Goal: Book appointment/travel/reservation

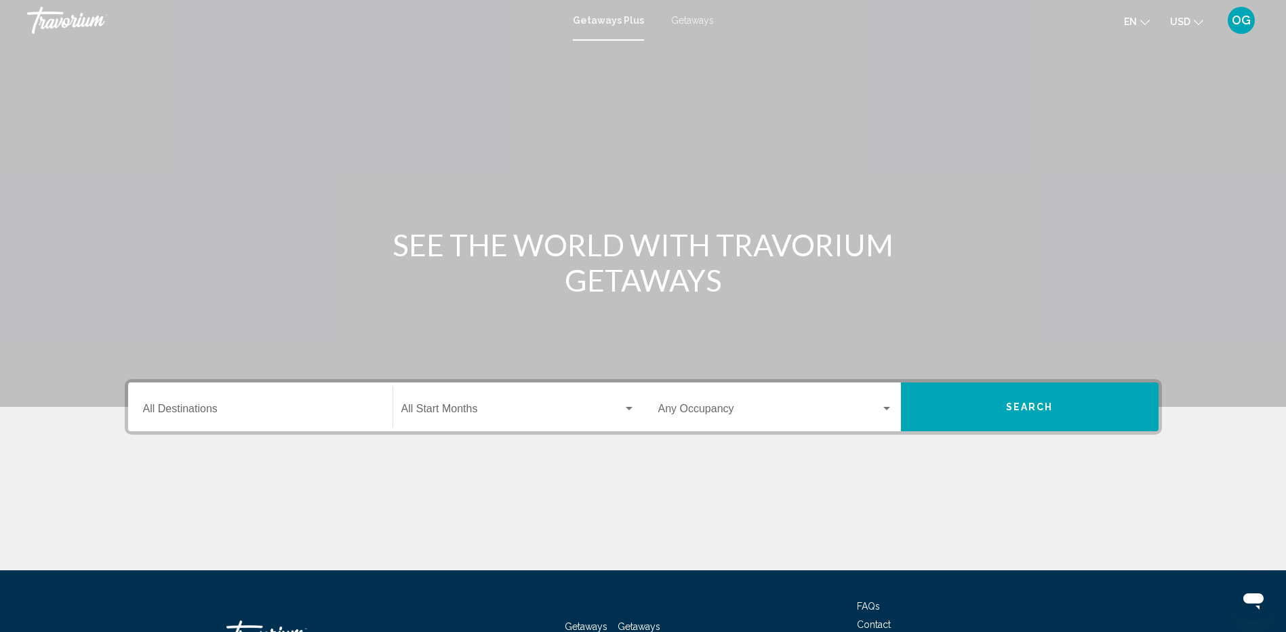
click at [692, 22] on span "Getaways" at bounding box center [692, 20] width 43 height 11
click at [221, 405] on input "Destination All Destinations" at bounding box center [260, 411] width 235 height 12
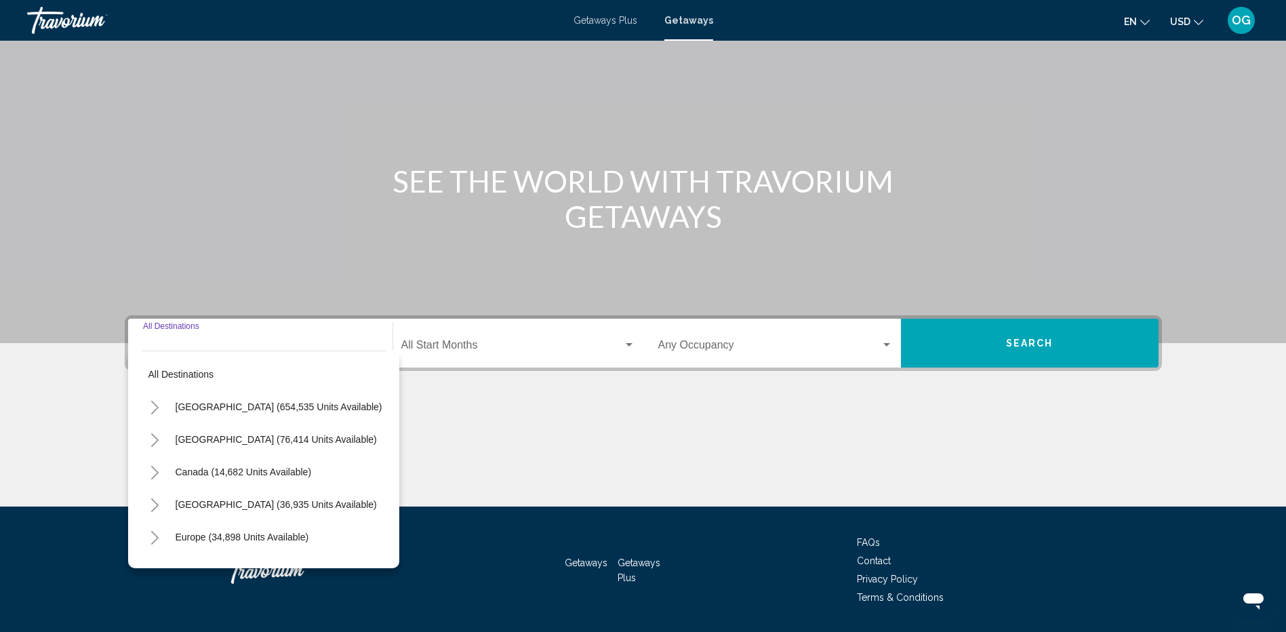
scroll to position [104, 0]
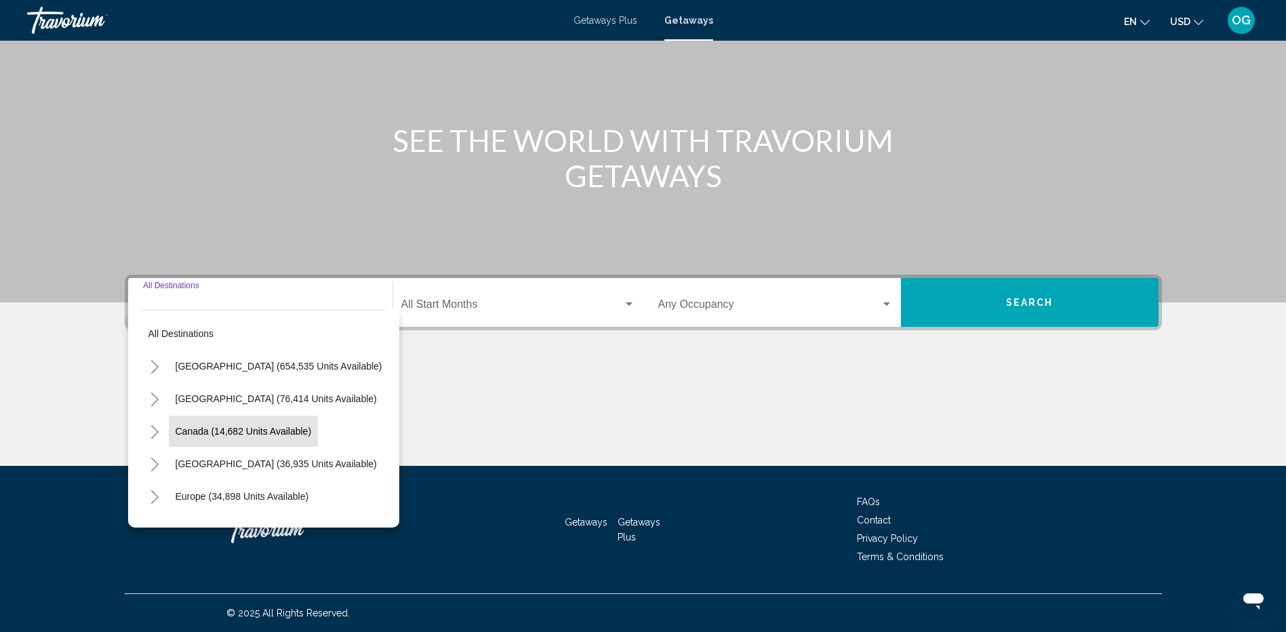
click at [196, 434] on span "Canada (14,682 units available)" at bounding box center [244, 431] width 136 height 11
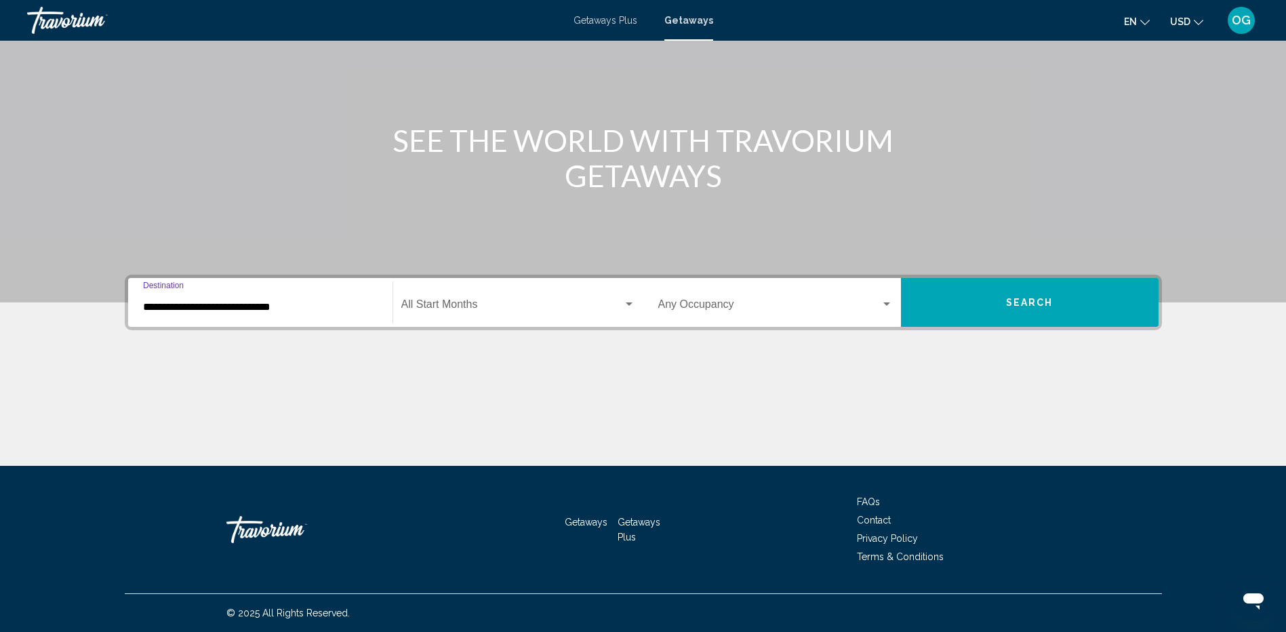
click at [172, 318] on div "**********" at bounding box center [260, 302] width 235 height 43
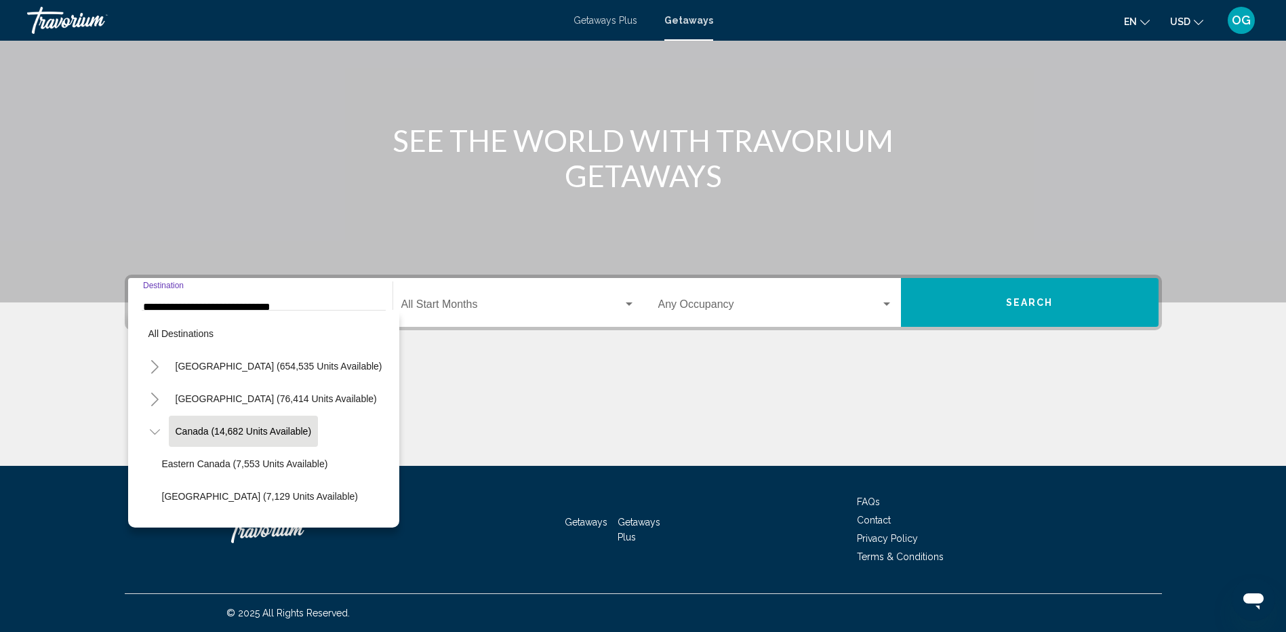
scroll to position [21, 0]
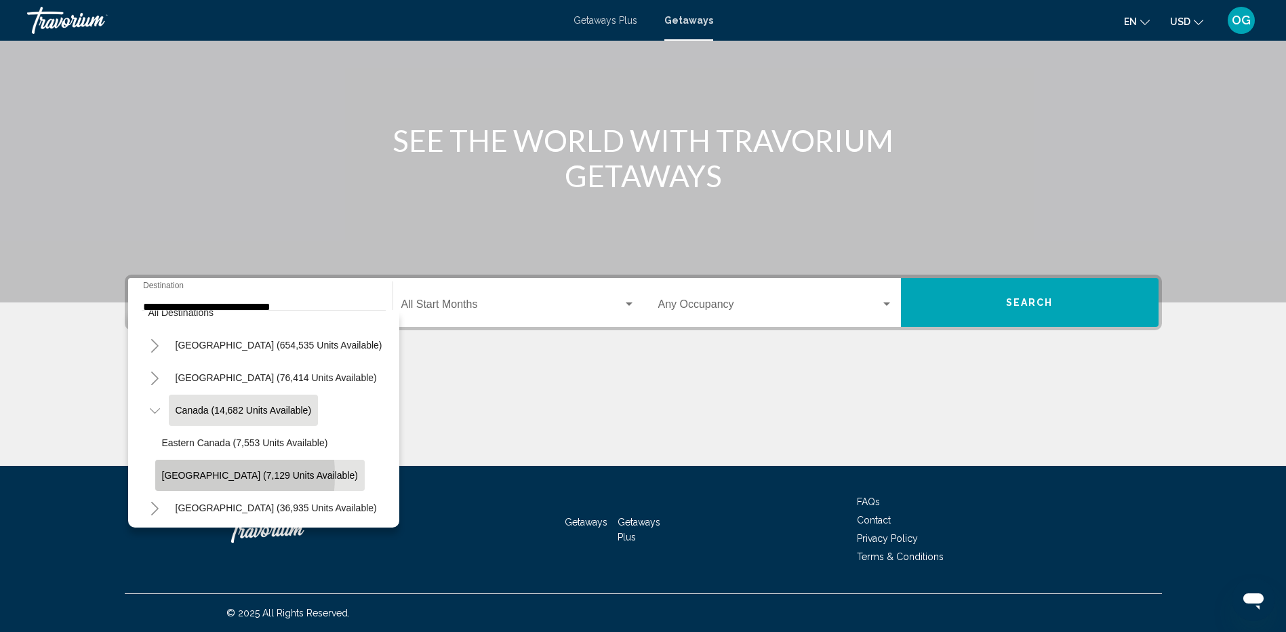
click at [161, 475] on button "[GEOGRAPHIC_DATA] (7,129 units available)" at bounding box center [260, 475] width 210 height 31
type input "**********"
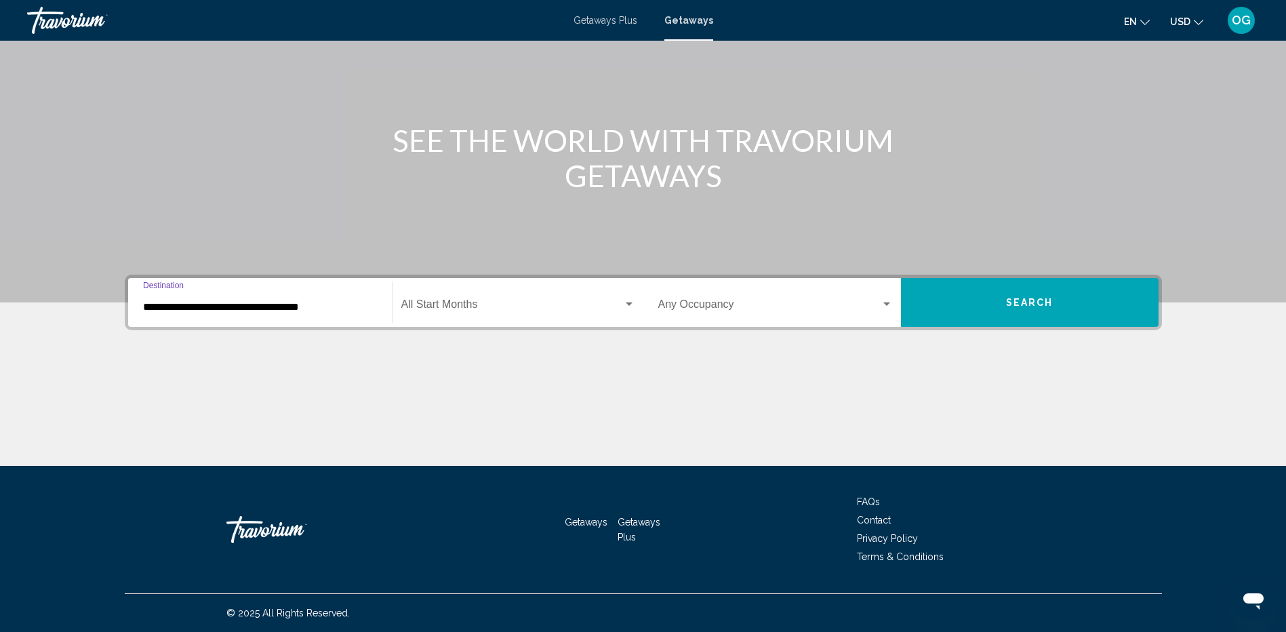
click at [474, 315] on div "Start Month All Start Months" at bounding box center [518, 302] width 234 height 43
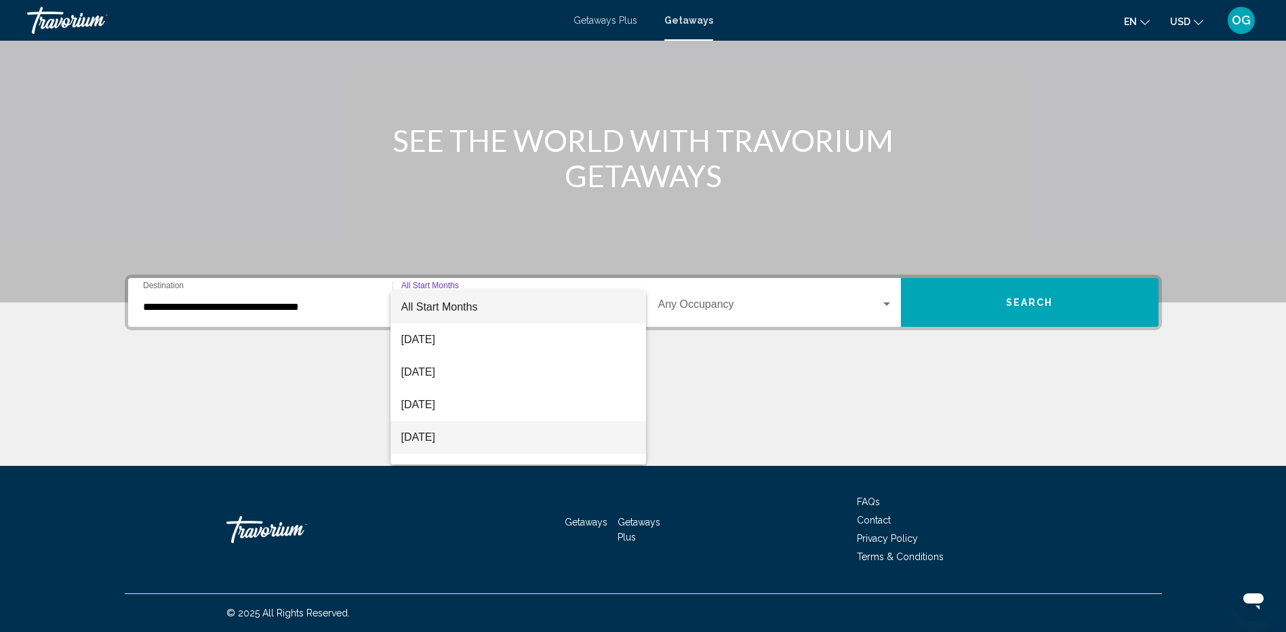
click at [455, 429] on span "[DATE]" at bounding box center [518, 437] width 234 height 33
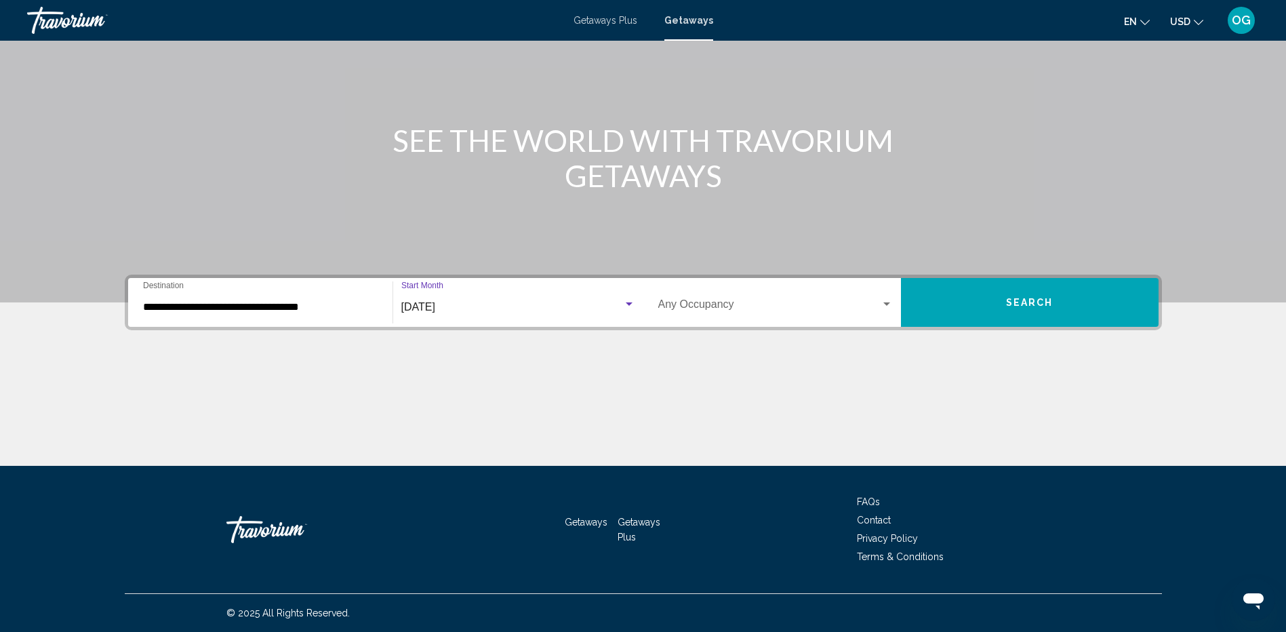
click at [683, 318] on div "Occupancy Any Occupancy" at bounding box center [775, 302] width 235 height 43
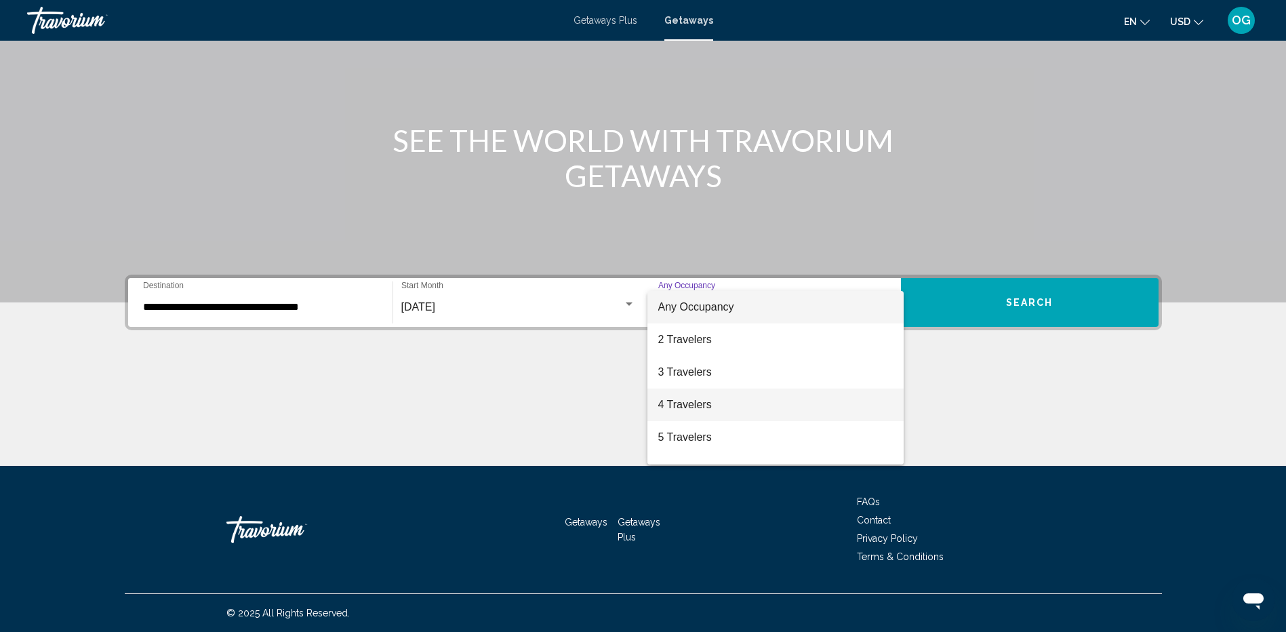
drag, startPoint x: 696, startPoint y: 405, endPoint x: 758, endPoint y: 390, distance: 63.6
click at [697, 405] on span "4 Travelers" at bounding box center [775, 405] width 235 height 33
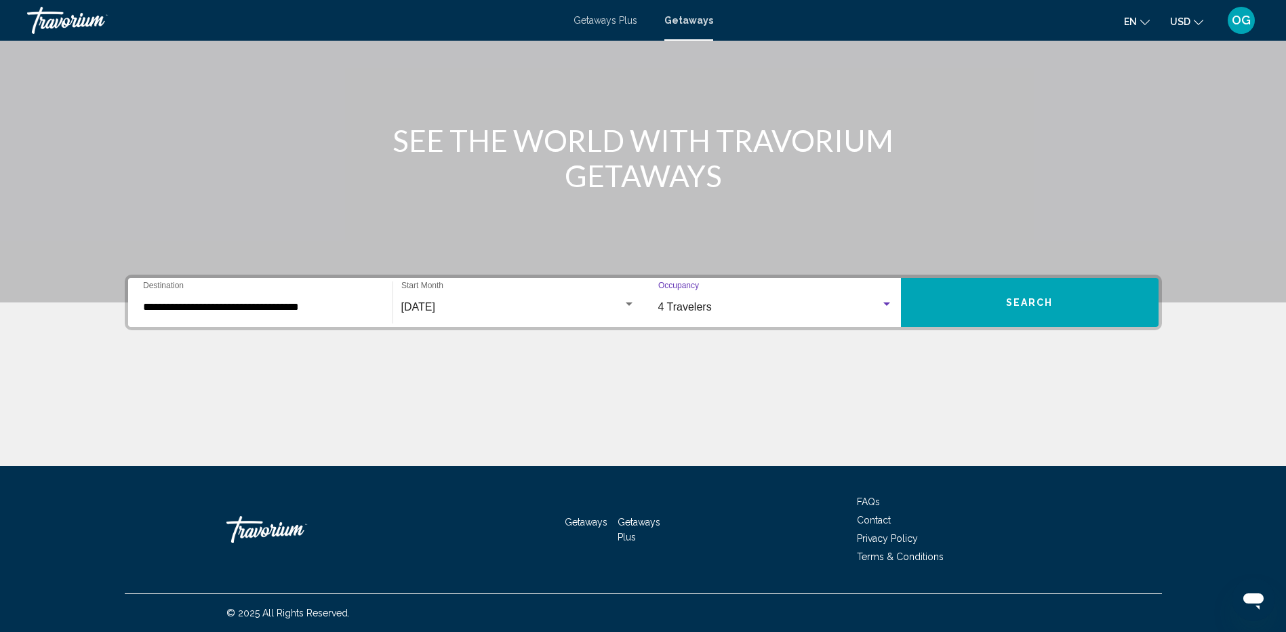
click at [988, 309] on button "Search" at bounding box center [1030, 302] width 258 height 49
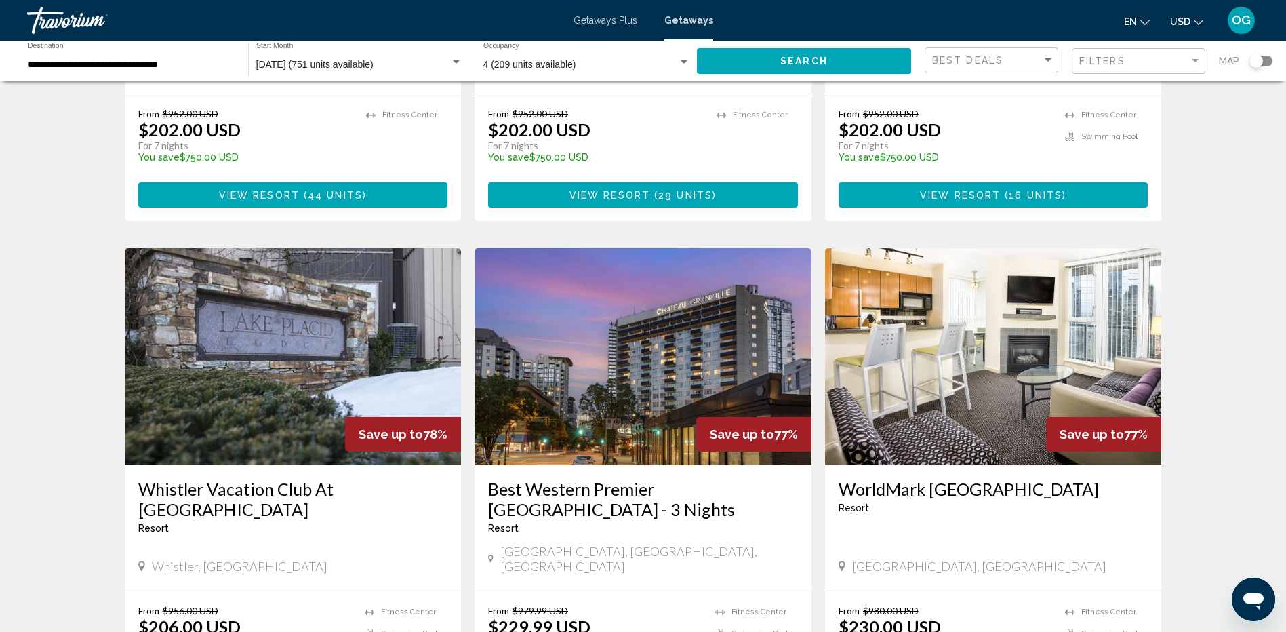
scroll to position [1559, 0]
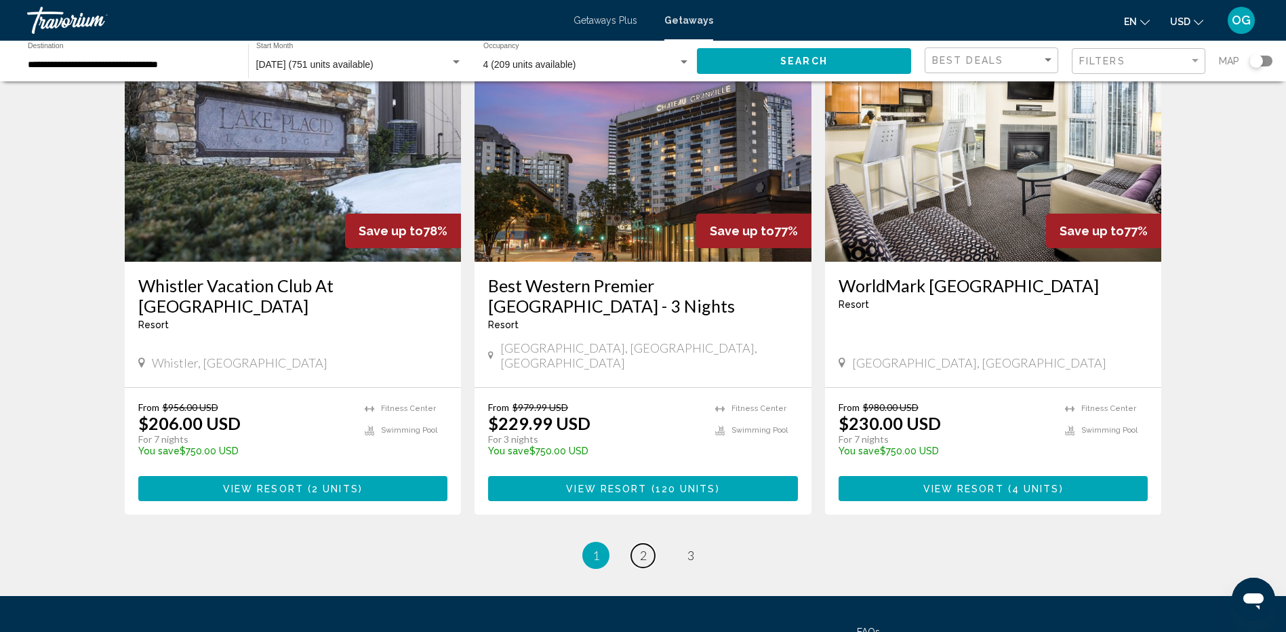
click at [640, 548] on span "2" at bounding box center [643, 555] width 7 height 15
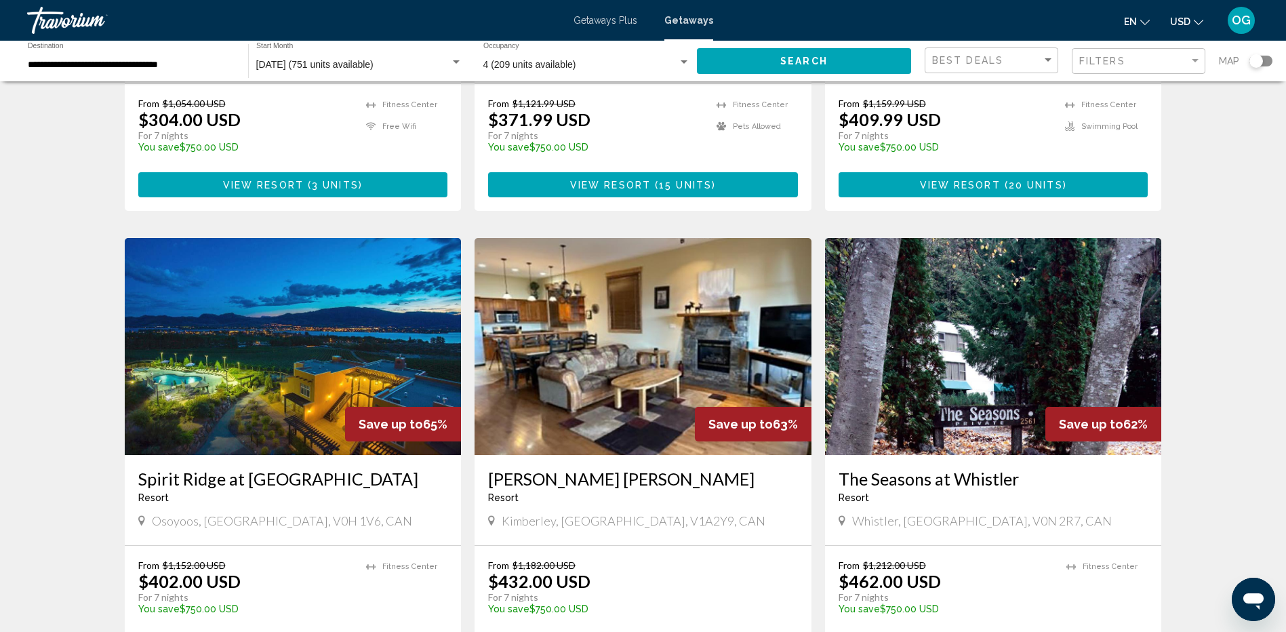
scroll to position [1356, 0]
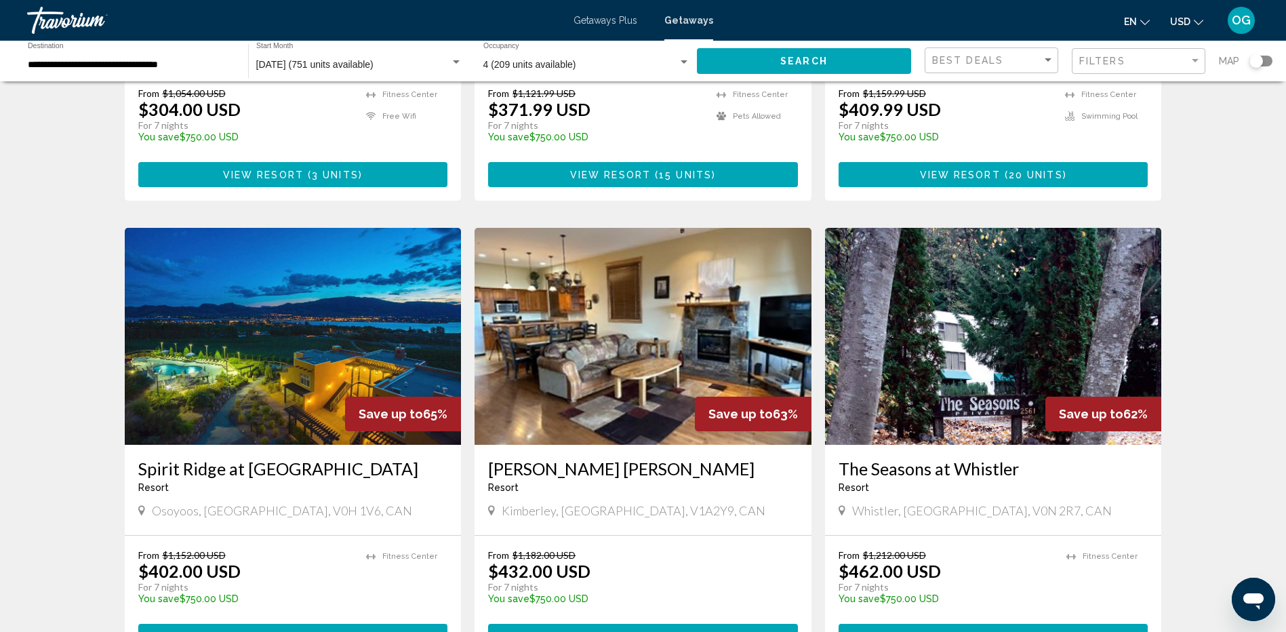
click at [1195, 21] on icon "Change currency" at bounding box center [1198, 22] width 9 height 5
click at [1163, 90] on button "CAD (Can$)" at bounding box center [1159, 90] width 68 height 18
click at [793, 60] on span "Search" at bounding box center [803, 61] width 47 height 11
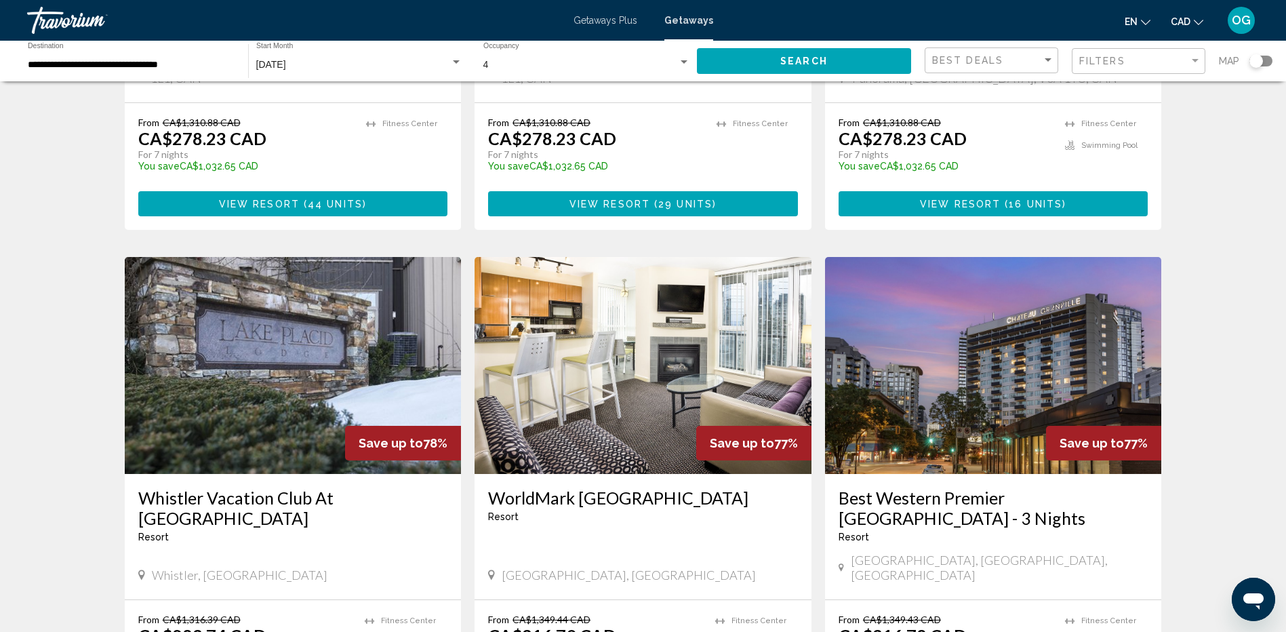
scroll to position [1492, 0]
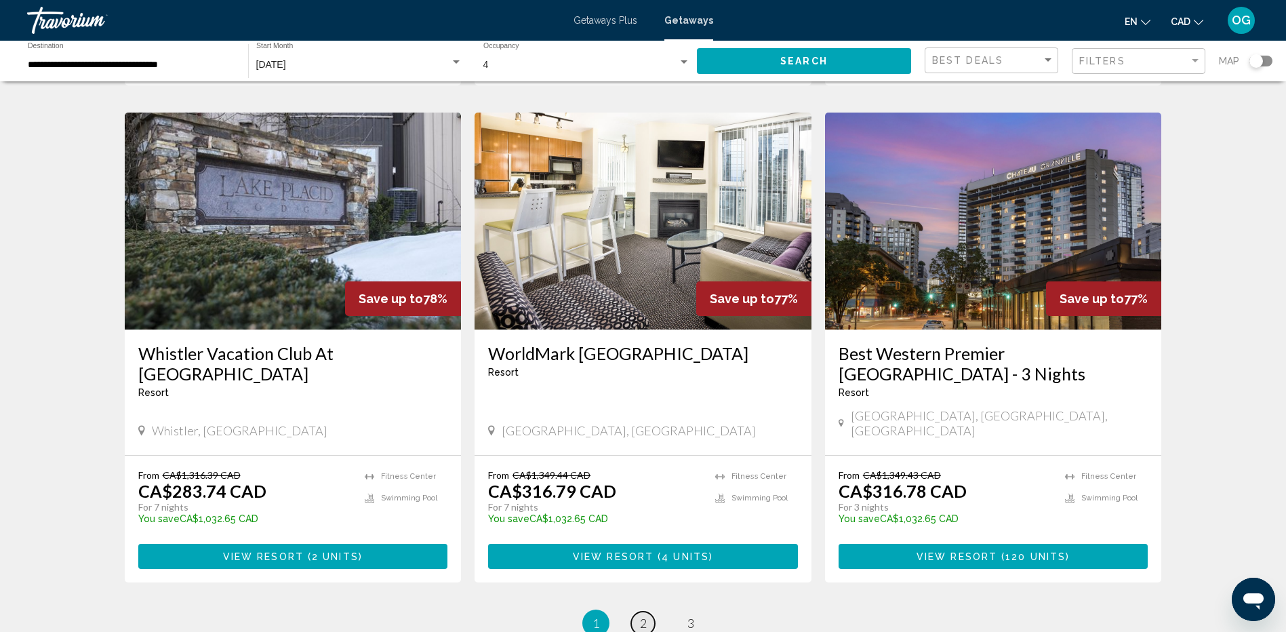
click at [644, 616] on span "2" at bounding box center [643, 623] width 7 height 15
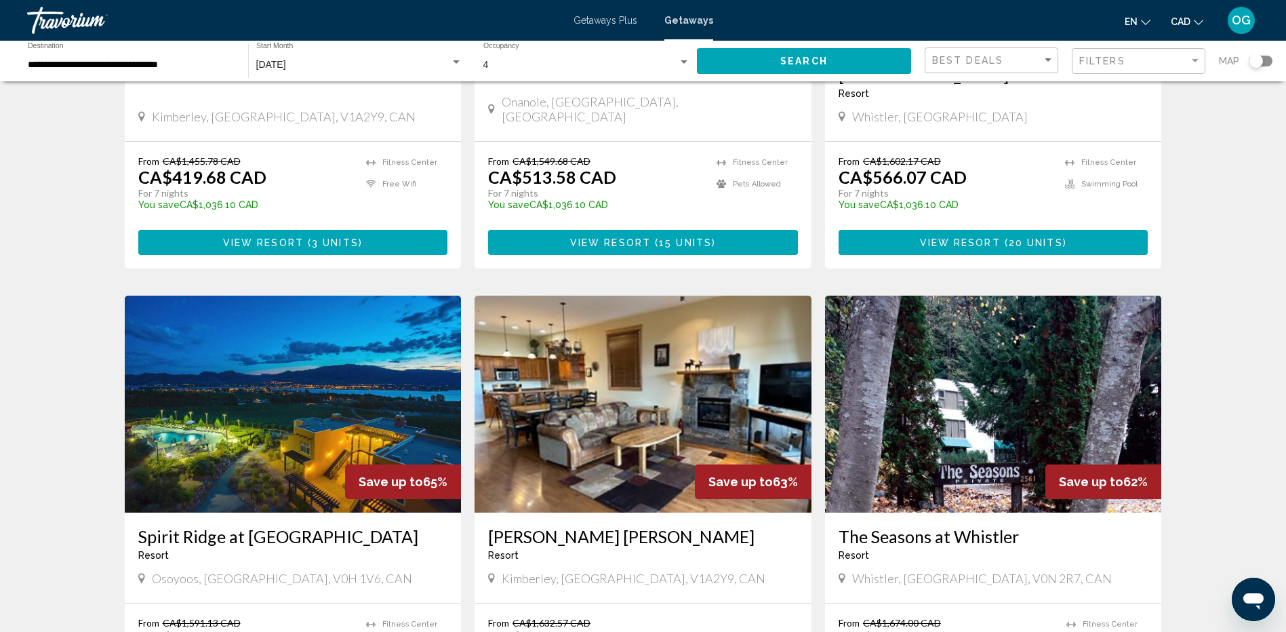
scroll to position [1424, 0]
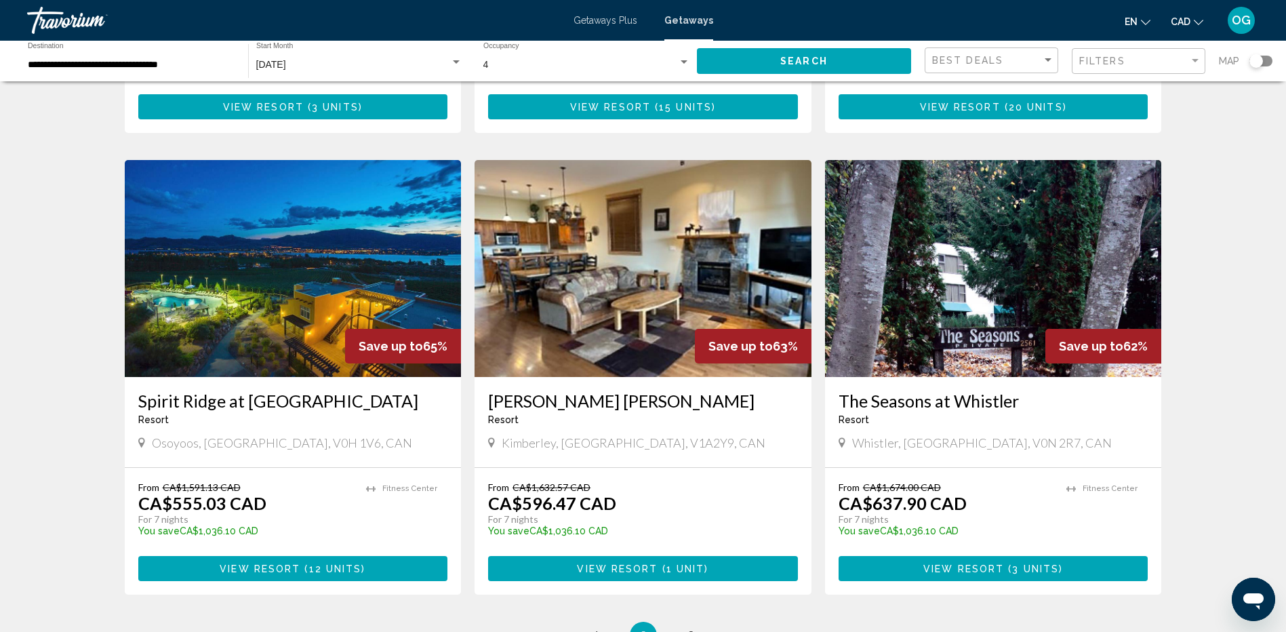
click at [292, 563] on span "View Resort" at bounding box center [260, 568] width 81 height 11
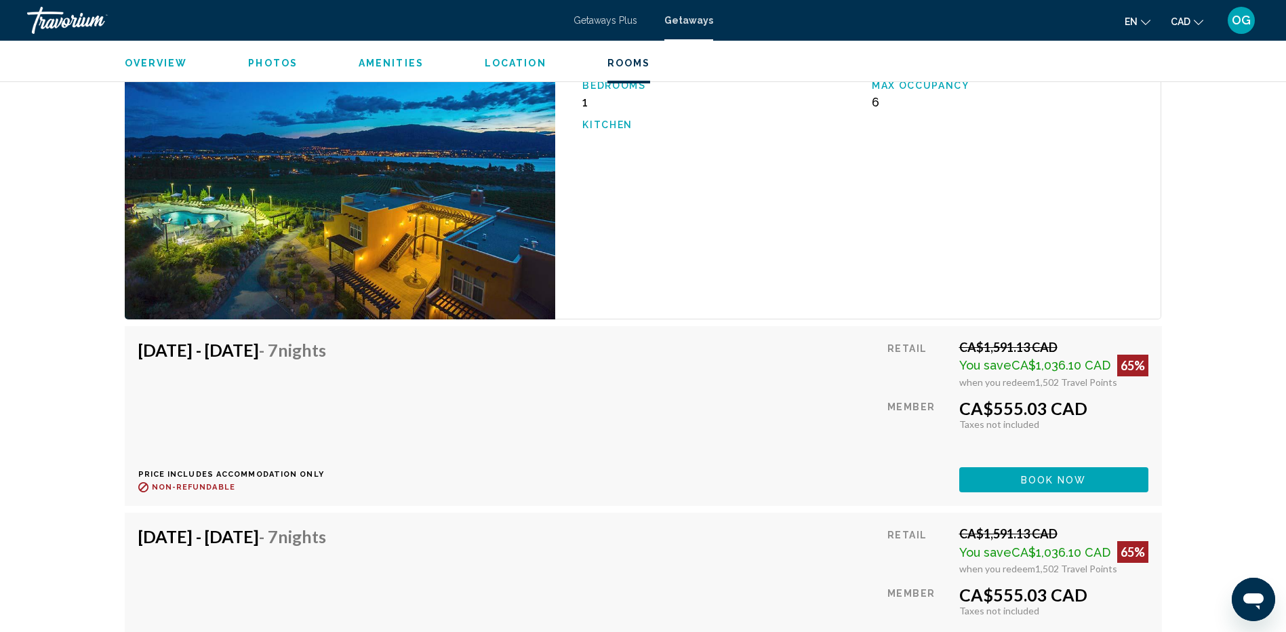
scroll to position [2328, 0]
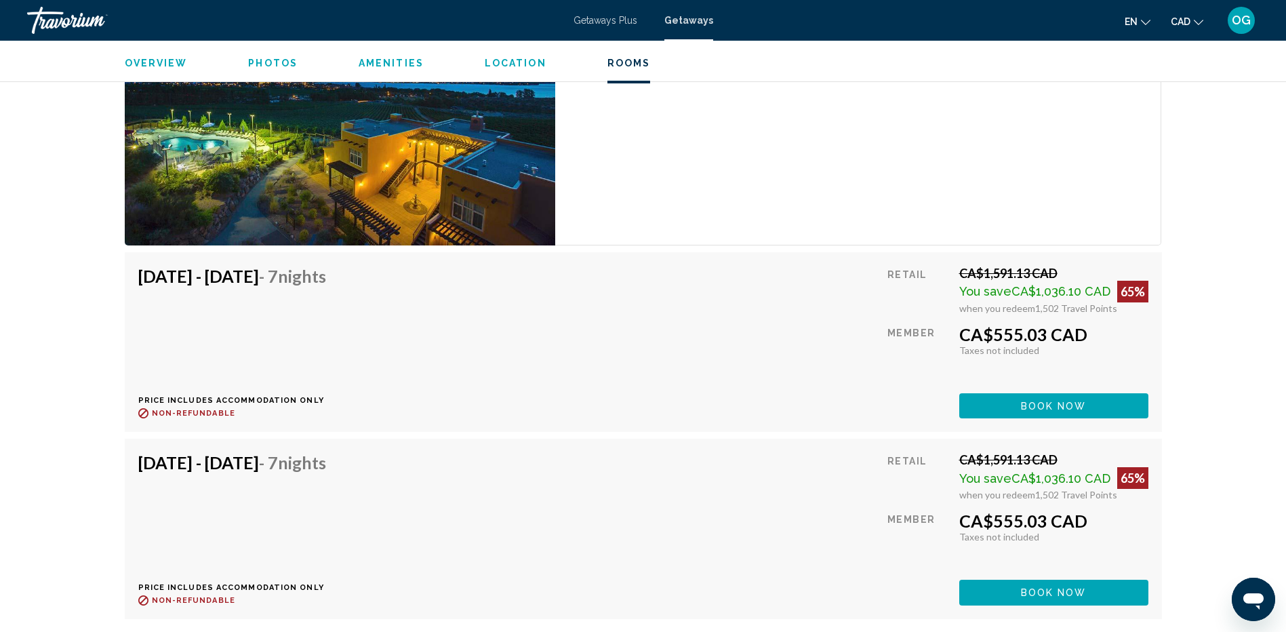
click at [1057, 403] on span "Book now" at bounding box center [1054, 406] width 66 height 11
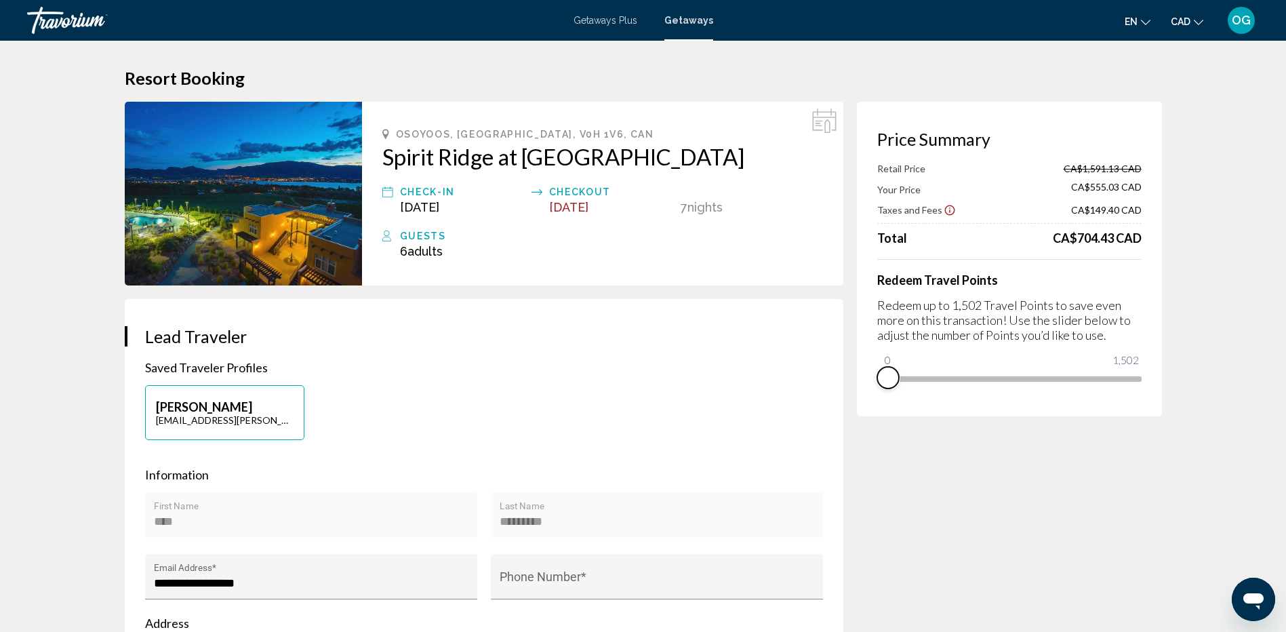
drag, startPoint x: 1137, startPoint y: 397, endPoint x: 884, endPoint y: 396, distance: 252.9
click at [884, 396] on div "Price Summary Retail Price CA$1,591.13 CAD Your Price CA$555.03 CAD Taxes and F…" at bounding box center [1009, 259] width 305 height 315
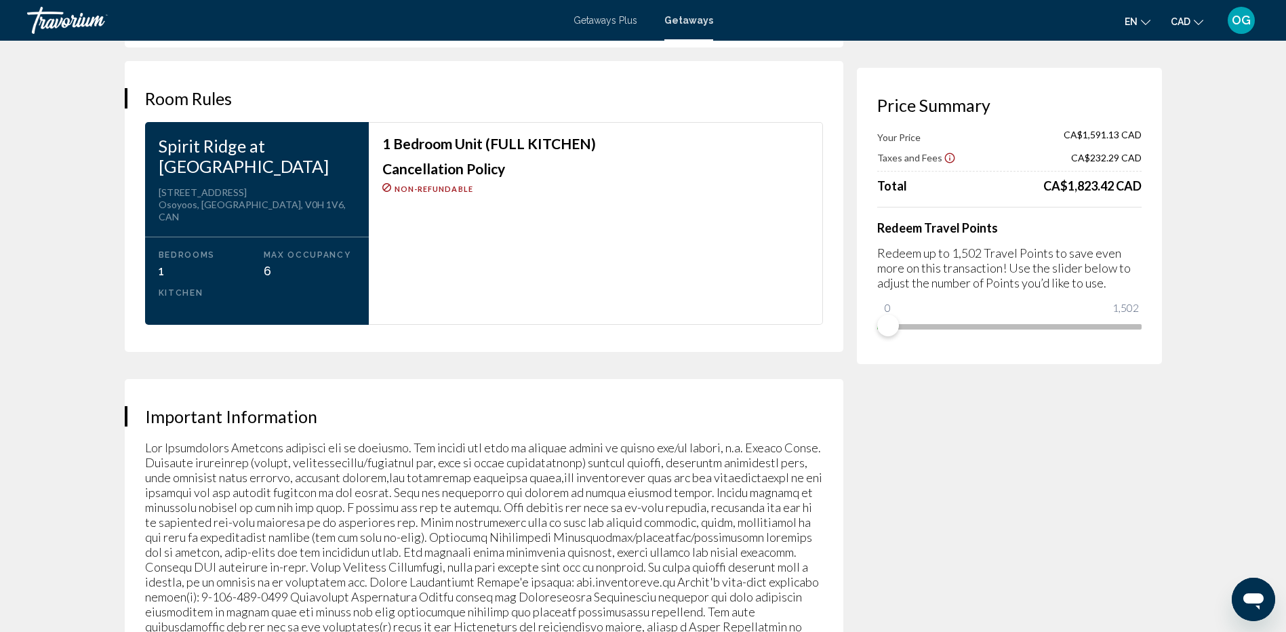
scroll to position [1695, 0]
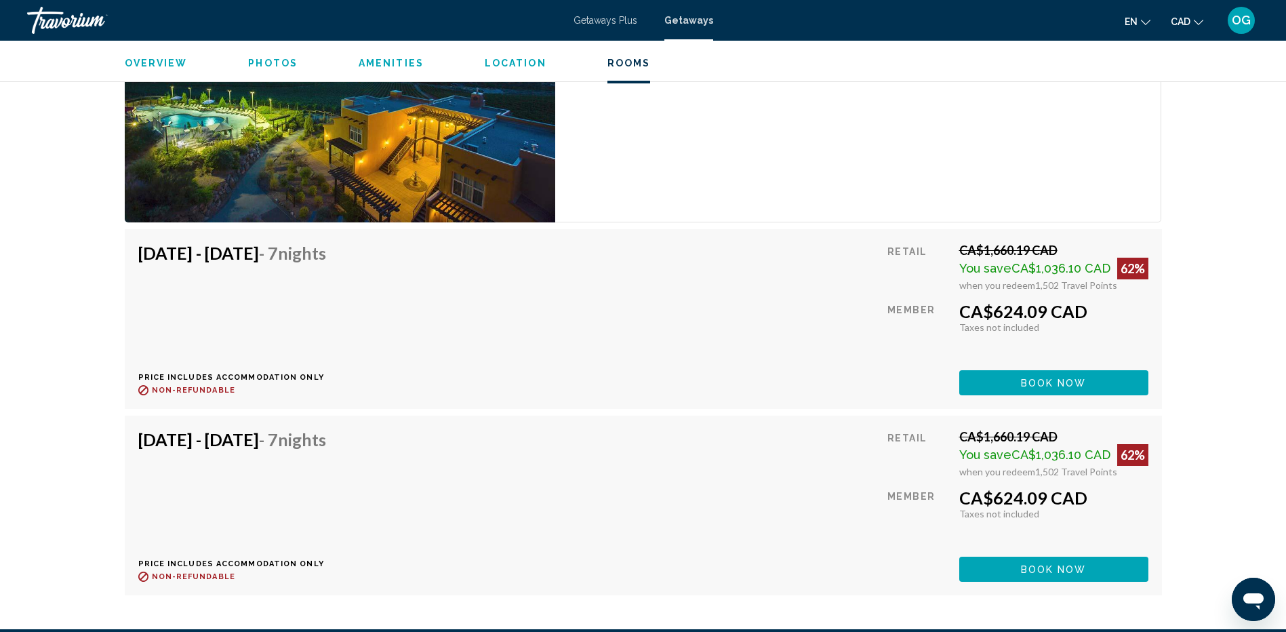
scroll to position [3051, 0]
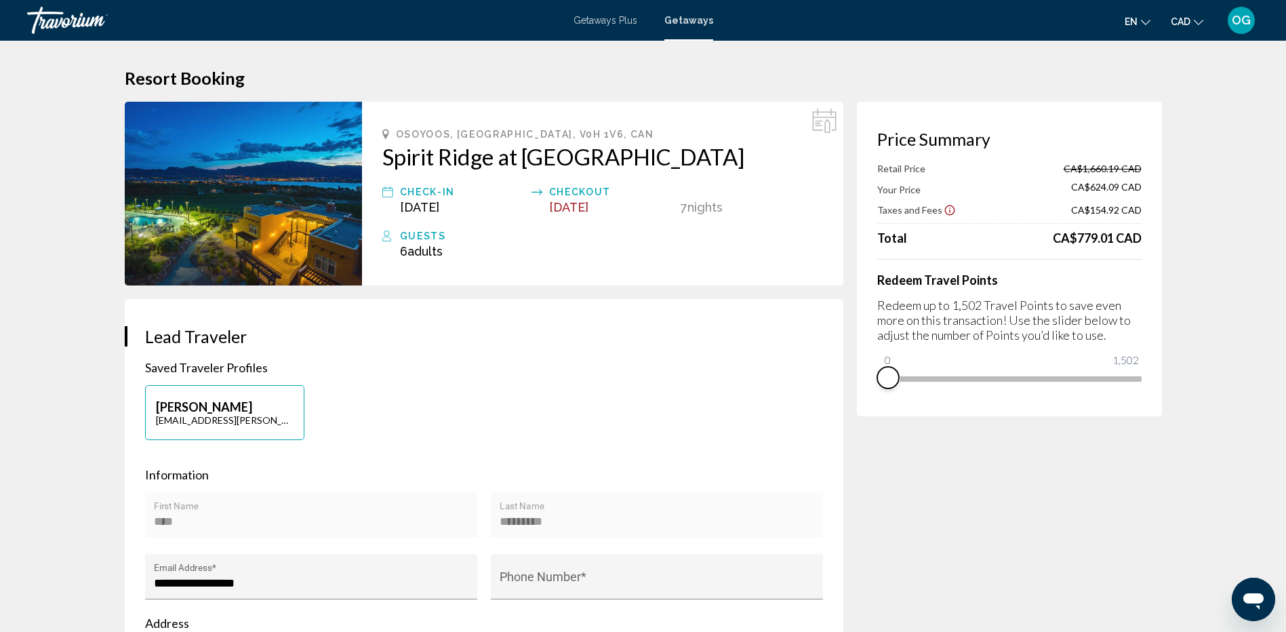
drag, startPoint x: 1133, startPoint y: 395, endPoint x: 824, endPoint y: 384, distance: 308.7
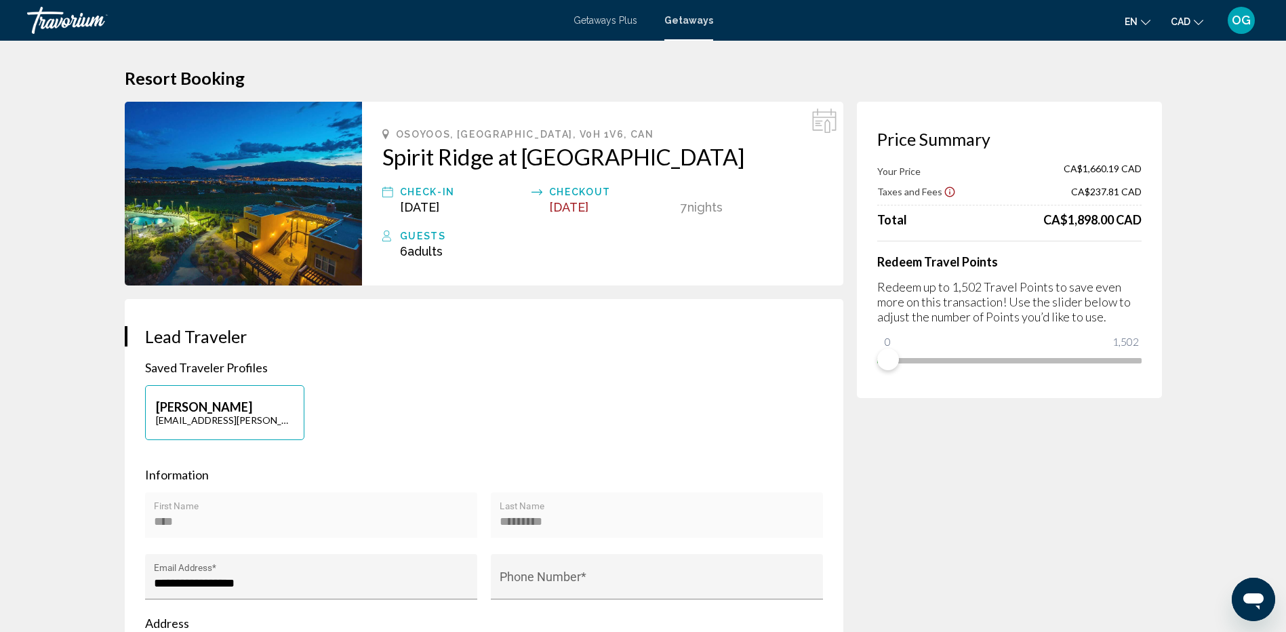
click at [610, 22] on span "Getaways Plus" at bounding box center [606, 20] width 64 height 11
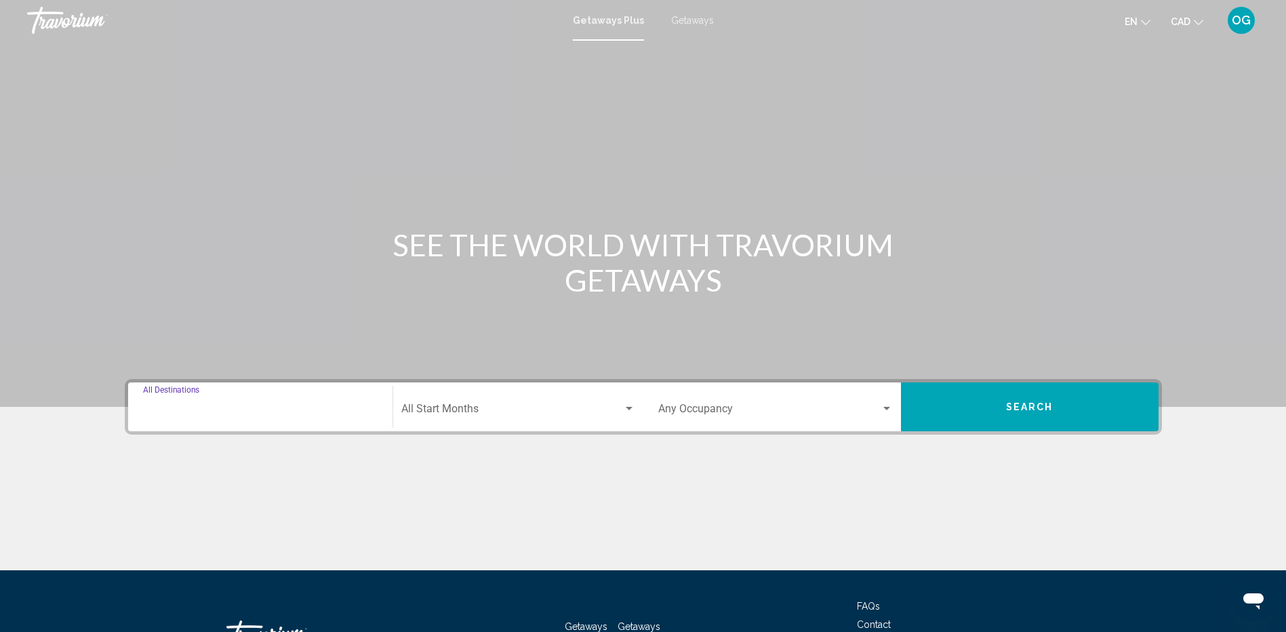
click at [265, 406] on input "Destination All Destinations" at bounding box center [260, 411] width 235 height 12
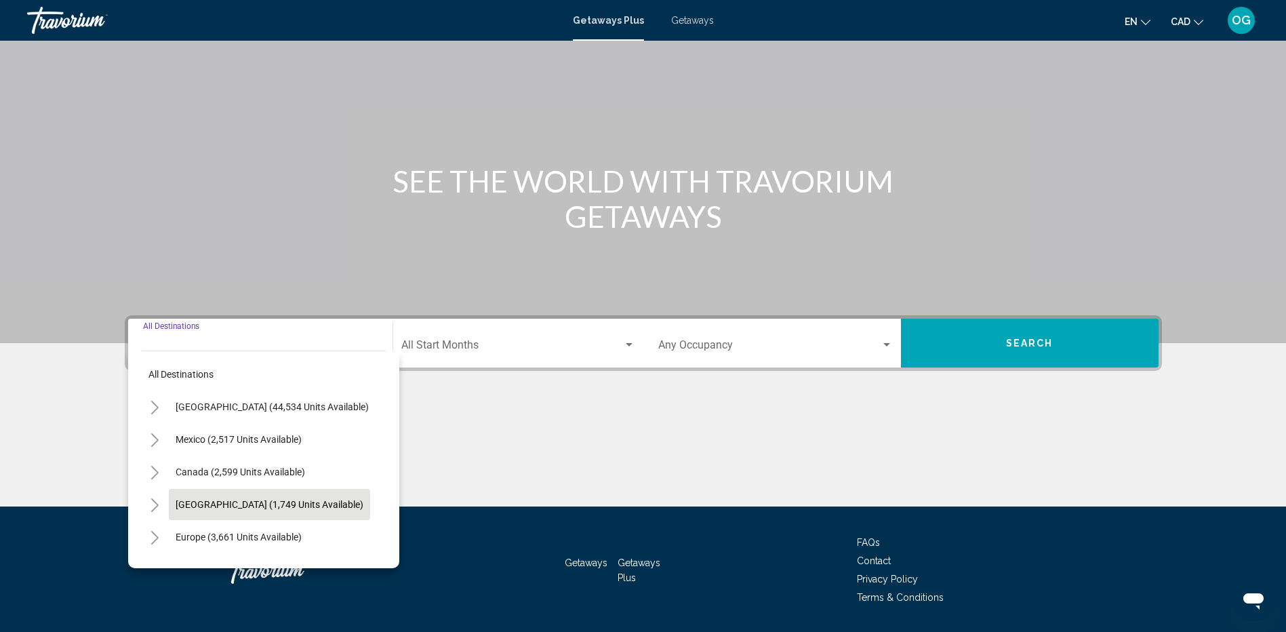
scroll to position [104, 0]
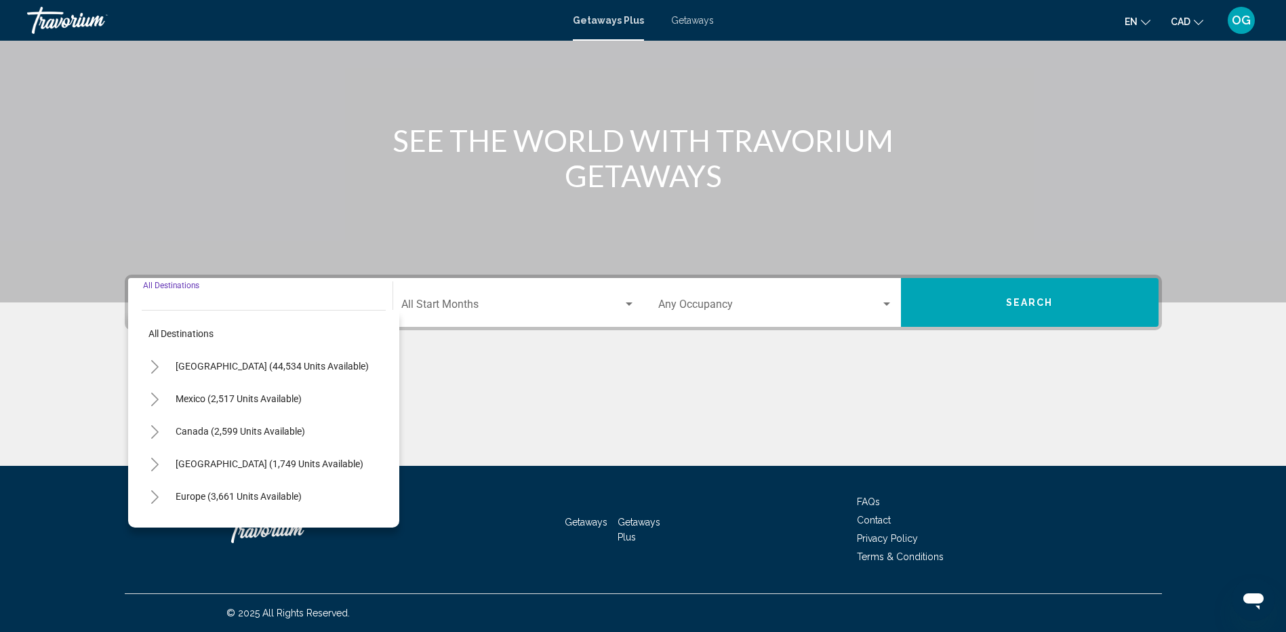
click at [155, 431] on icon "Toggle Canada (2,599 units available)" at bounding box center [155, 432] width 10 height 14
click at [210, 490] on button "[GEOGRAPHIC_DATA] (947 units available)" at bounding box center [252, 496] width 194 height 31
type input "**********"
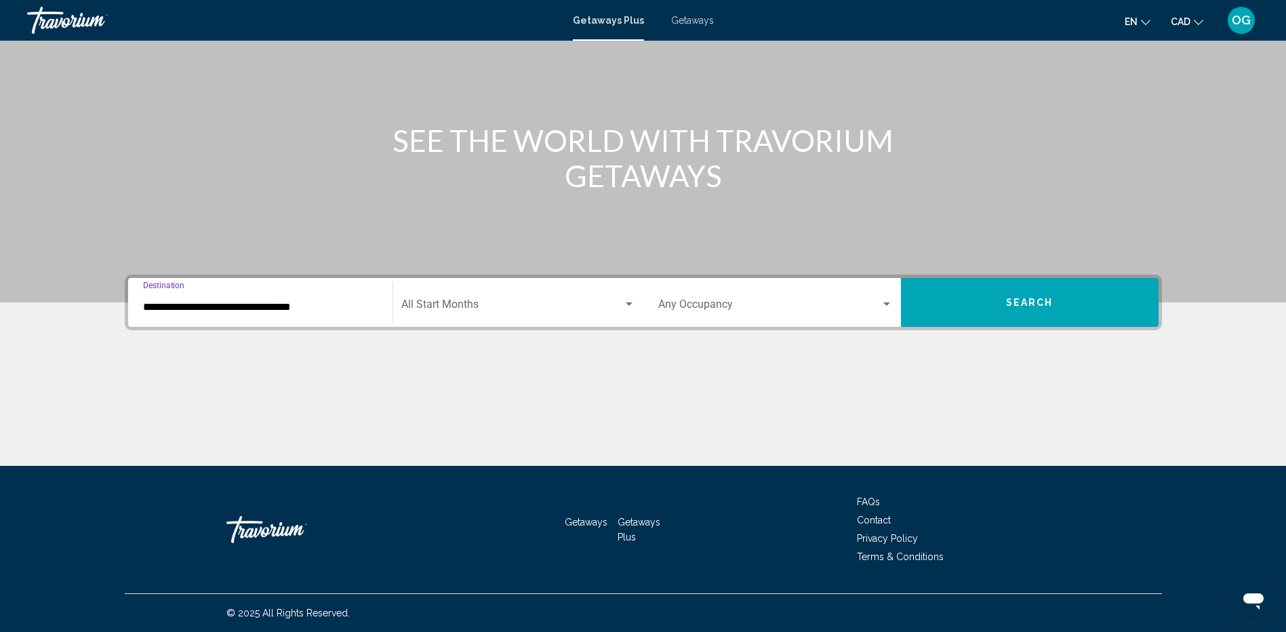
click at [481, 309] on span "Search widget" at bounding box center [512, 307] width 222 height 12
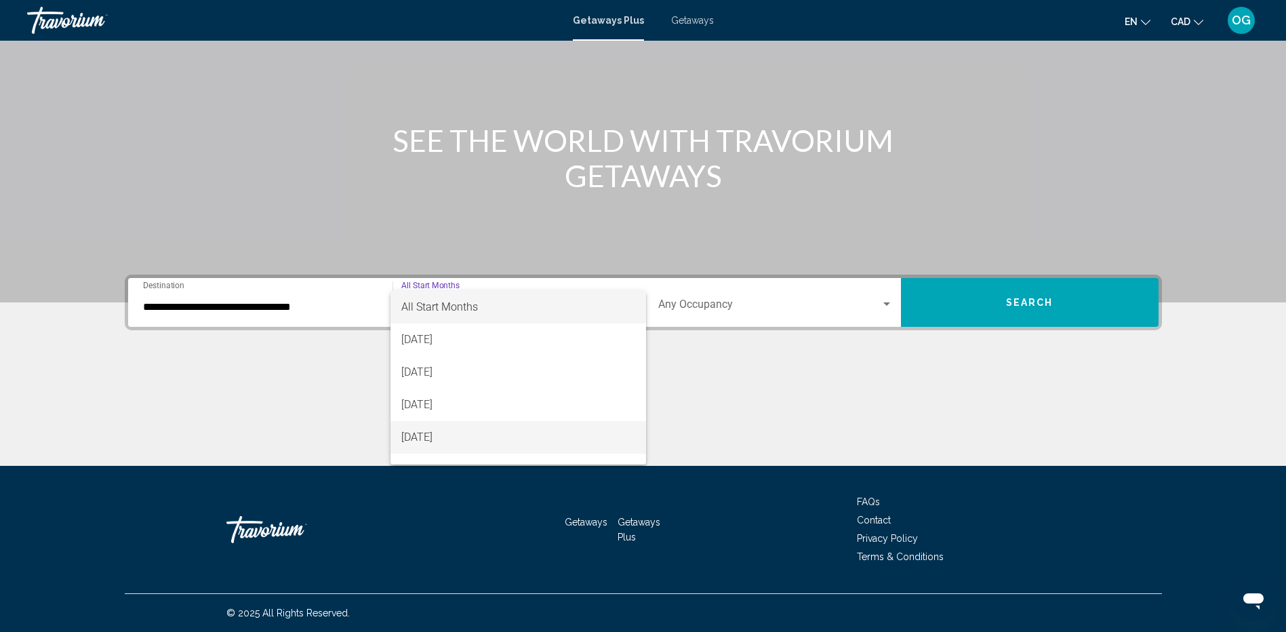
click at [441, 435] on span "[DATE]" at bounding box center [518, 437] width 234 height 33
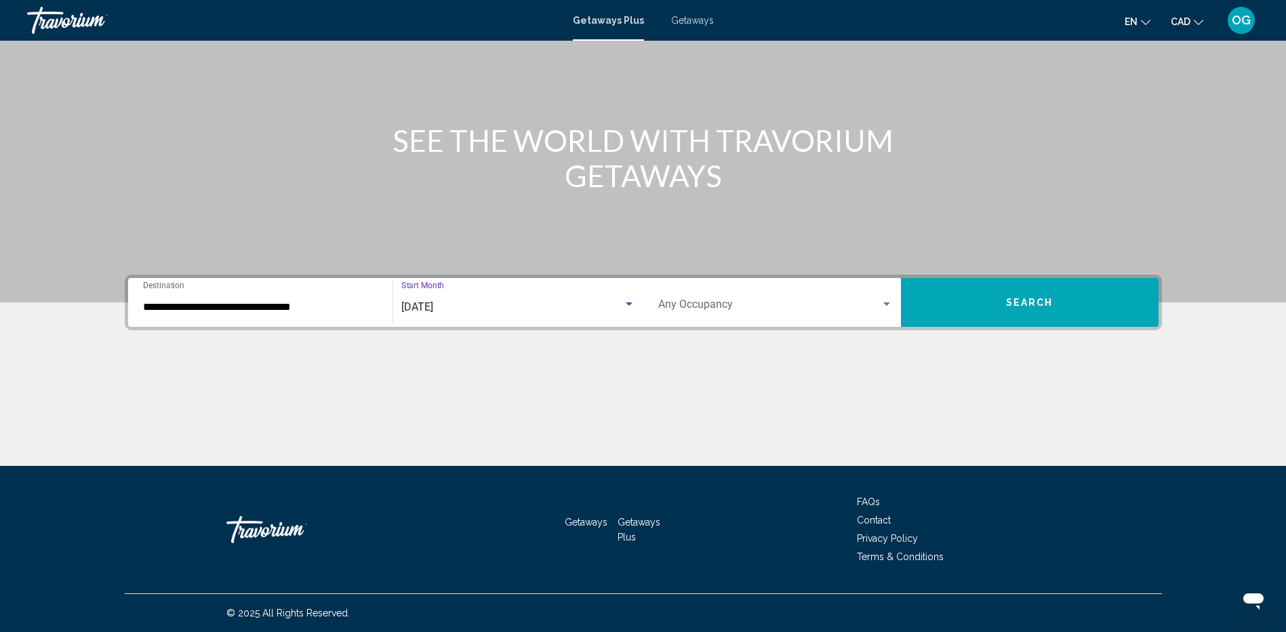
click at [738, 310] on span "Search widget" at bounding box center [769, 307] width 222 height 12
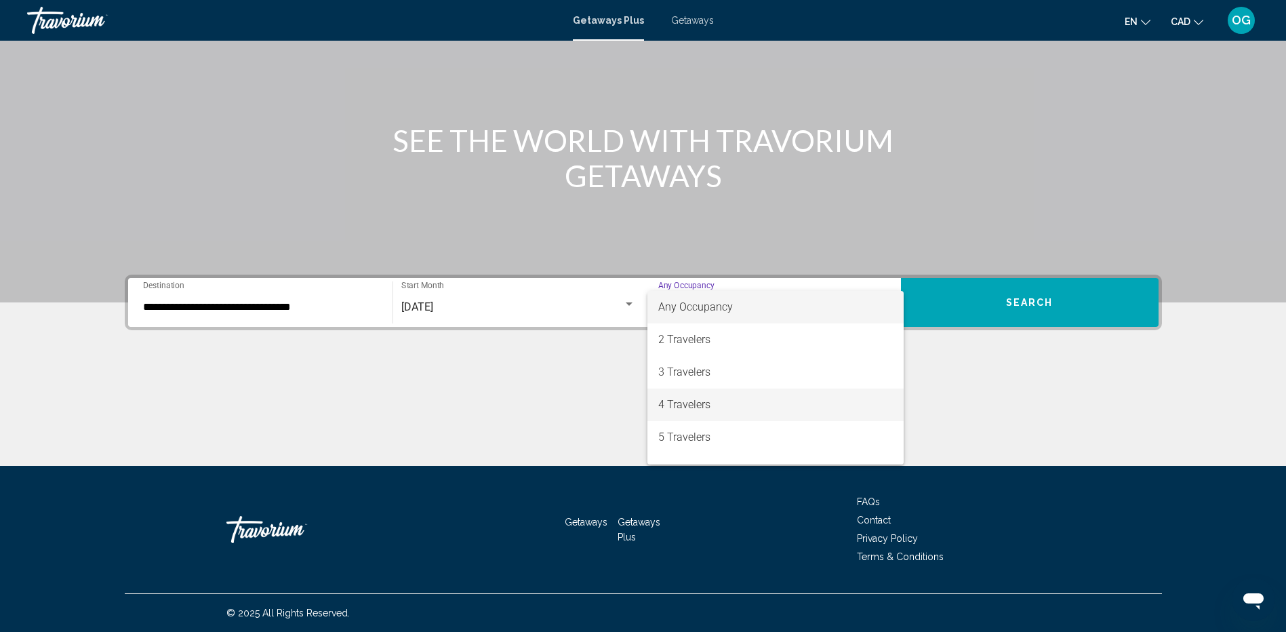
click at [707, 403] on span "4 Travelers" at bounding box center [775, 405] width 235 height 33
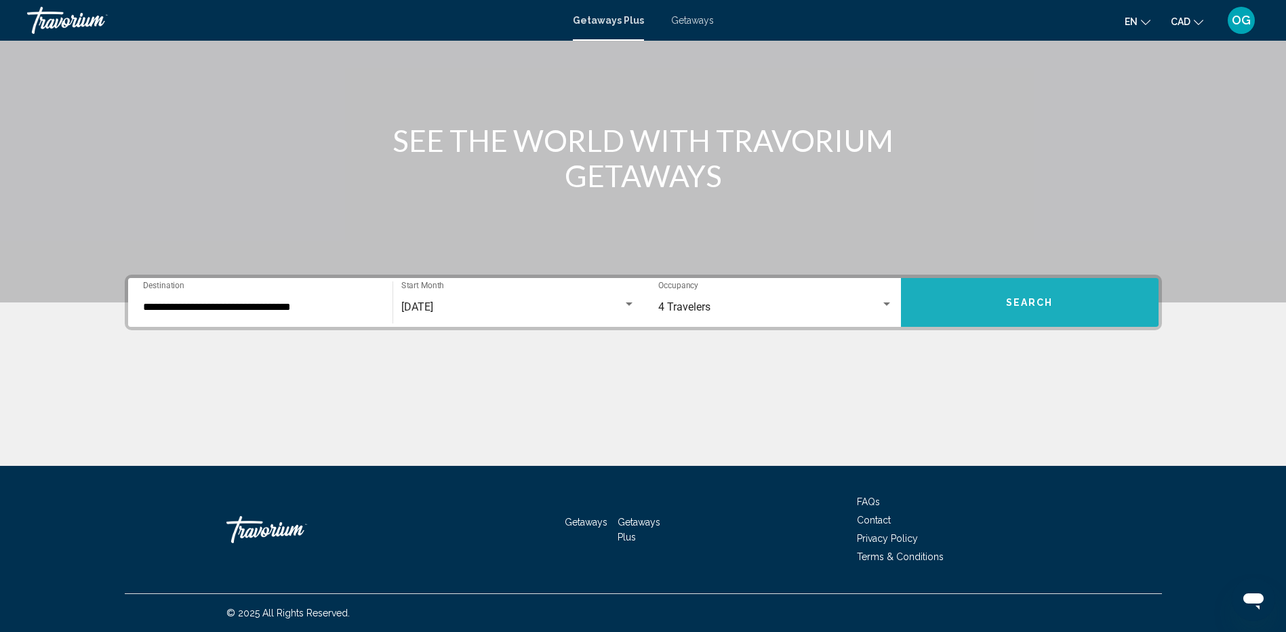
click at [986, 300] on button "Search" at bounding box center [1030, 302] width 258 height 49
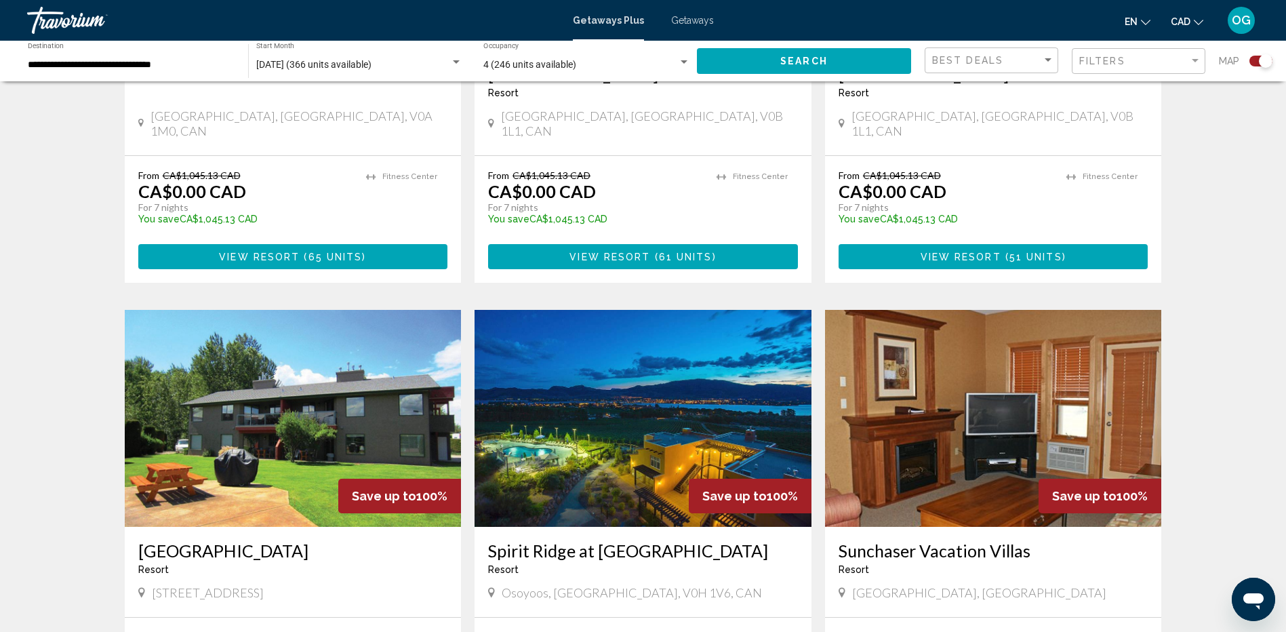
scroll to position [881, 0]
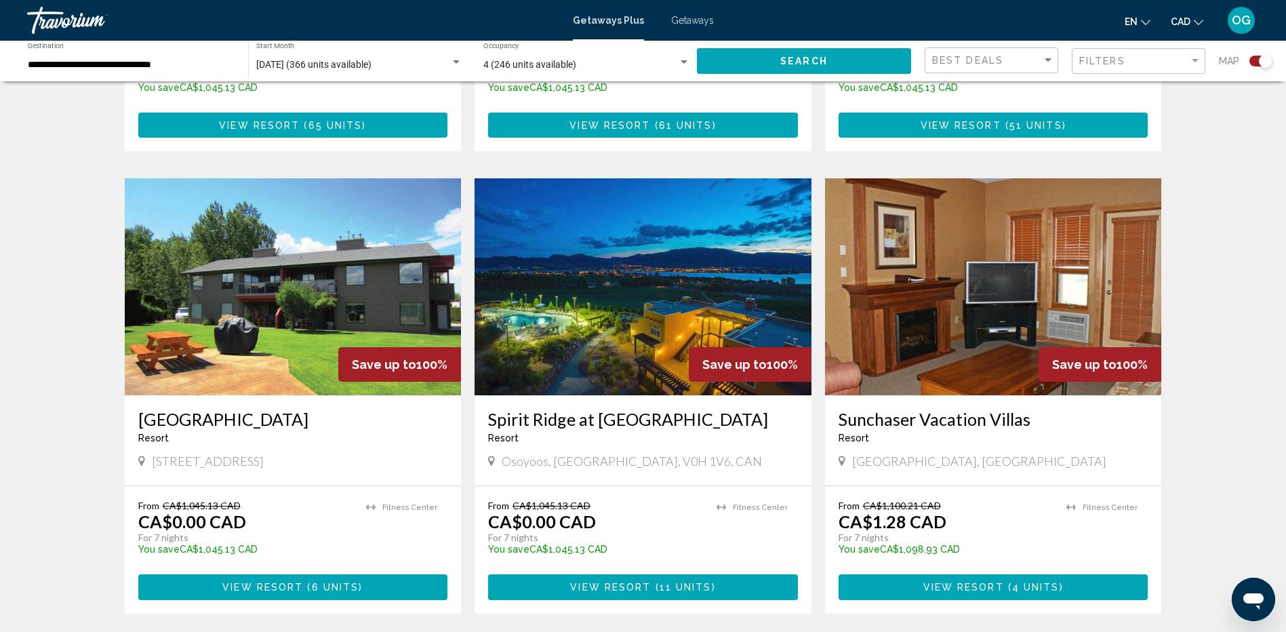
click at [665, 274] on img "Main content" at bounding box center [643, 286] width 337 height 217
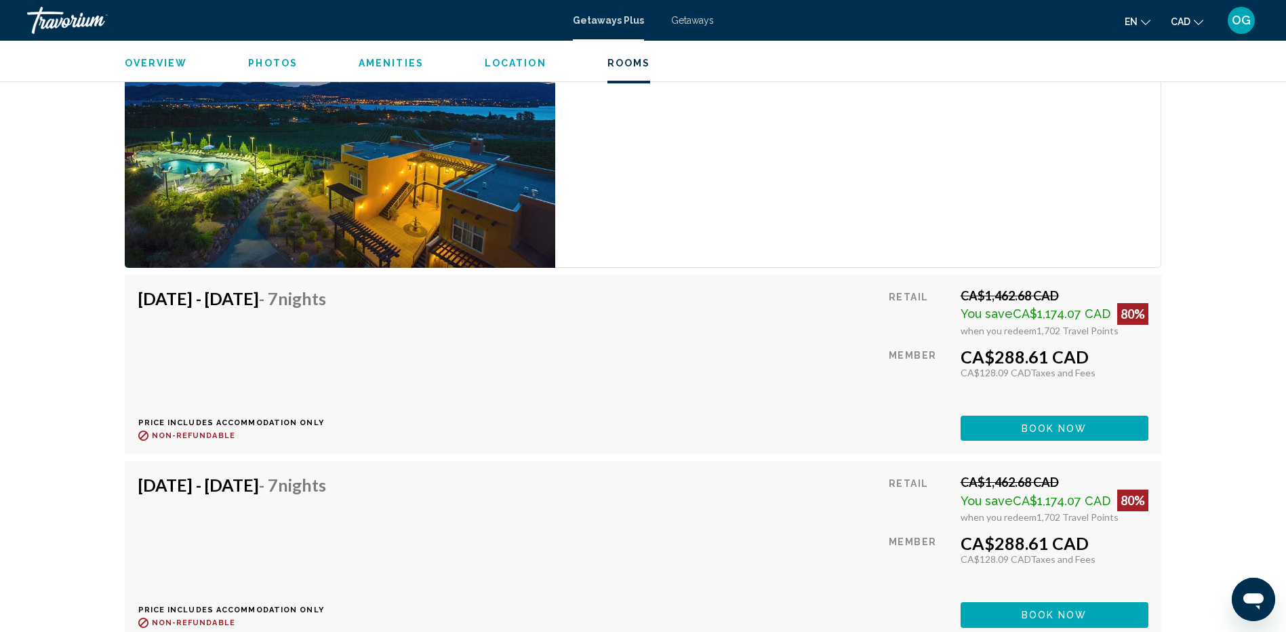
scroll to position [2305, 0]
click at [1048, 429] on span "Book now" at bounding box center [1055, 429] width 66 height 11
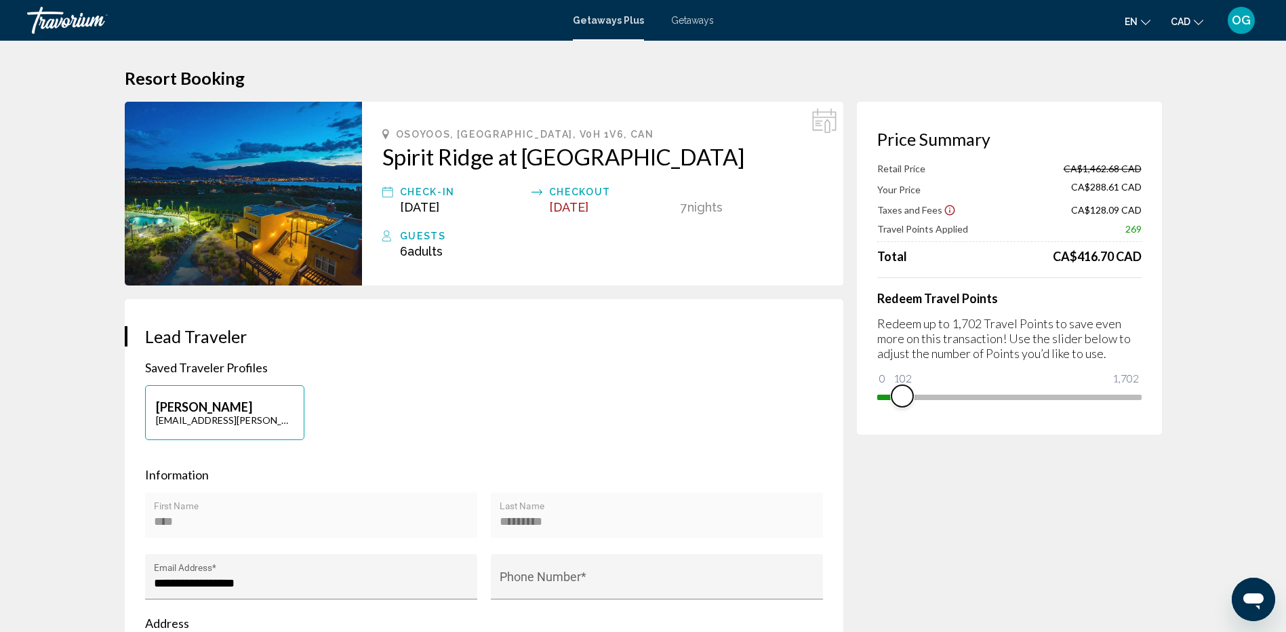
drag, startPoint x: 1132, startPoint y: 395, endPoint x: 886, endPoint y: 403, distance: 246.2
click at [886, 403] on div "Price Summary Retail Price CA$1,462.68 CAD Your Price CA$288.61 CAD Taxes and F…" at bounding box center [1009, 268] width 305 height 333
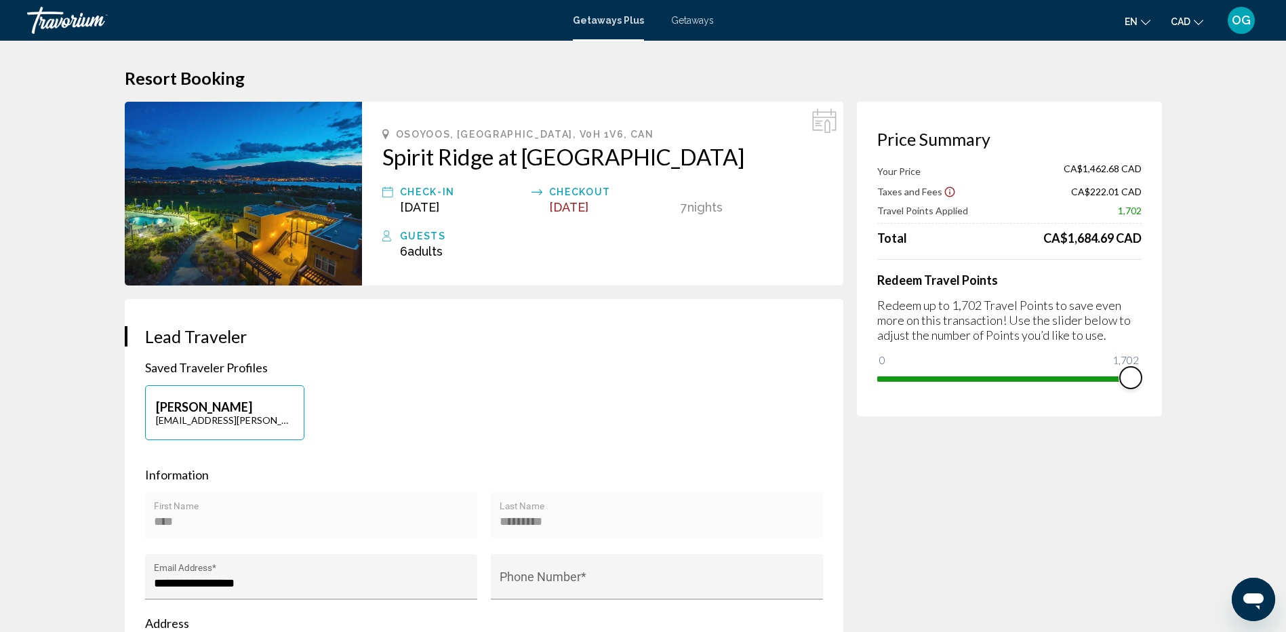
drag, startPoint x: 890, startPoint y: 361, endPoint x: 1160, endPoint y: 393, distance: 271.7
click at [1159, 393] on div "Price Summary Your Price CA$1,462.68 CAD Taxes and Fees CA$222.01 CAD Travel Po…" at bounding box center [1009, 259] width 305 height 315
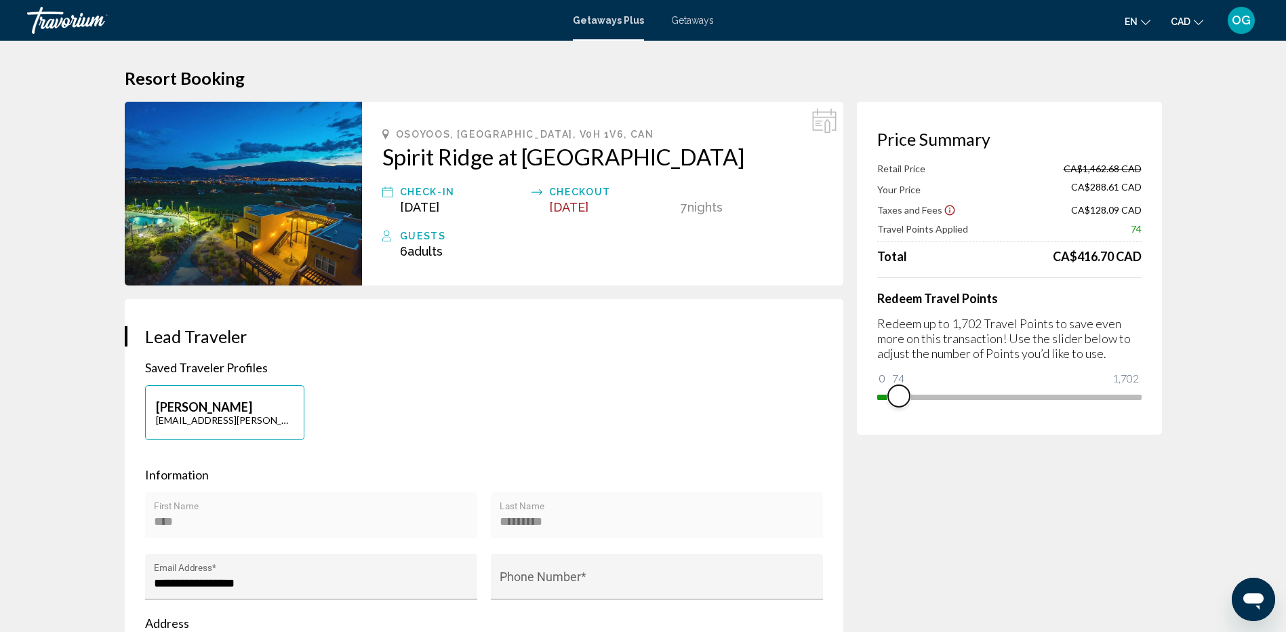
drag, startPoint x: 1128, startPoint y: 396, endPoint x: 895, endPoint y: 402, distance: 233.3
click at [895, 402] on span "Main content" at bounding box center [899, 396] width 22 height 22
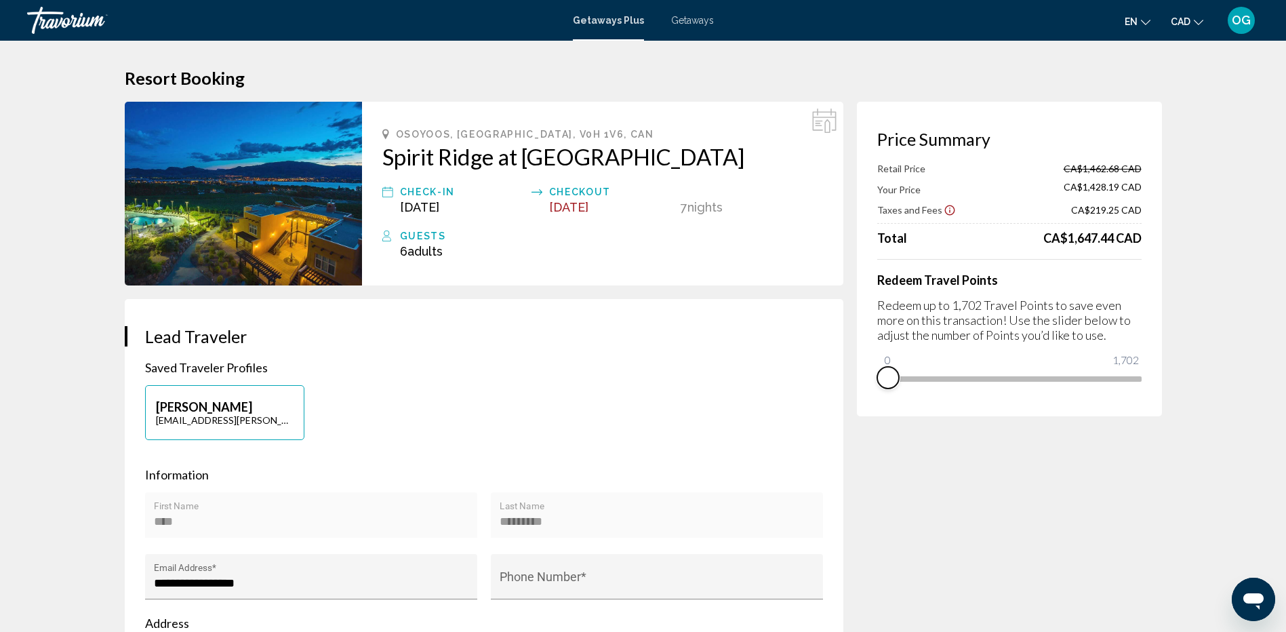
drag, startPoint x: 898, startPoint y: 399, endPoint x: 878, endPoint y: 399, distance: 19.7
click at [878, 399] on div "Price Summary Retail Price CA$1,462.68 CAD Your Price CA$1,428.19 CAD Taxes and…" at bounding box center [1009, 259] width 305 height 315
drag, startPoint x: 889, startPoint y: 363, endPoint x: 1011, endPoint y: 380, distance: 123.2
click at [1011, 380] on span "Main content" at bounding box center [1010, 378] width 22 height 22
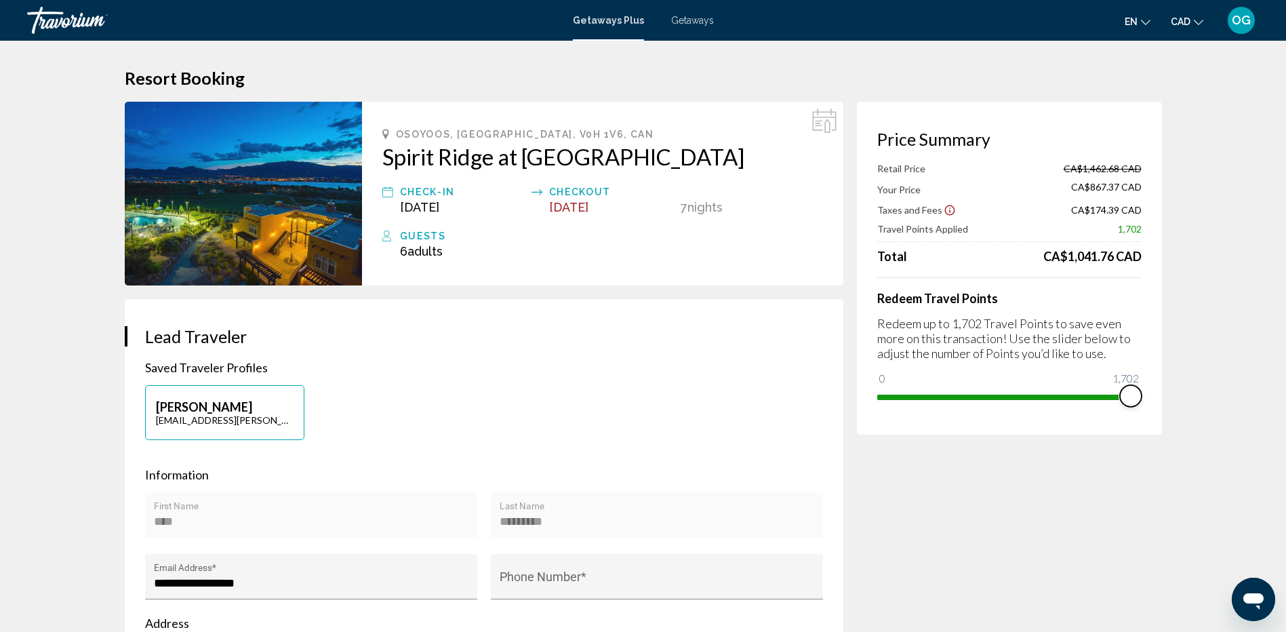
drag, startPoint x: 1012, startPoint y: 399, endPoint x: 1150, endPoint y: 403, distance: 137.7
click at [1150, 403] on div "Price Summary Retail Price CA$1,462.68 CAD Your Price CA$867.37 CAD Taxes and F…" at bounding box center [1009, 268] width 305 height 333
